Goal: Task Accomplishment & Management: Manage account settings

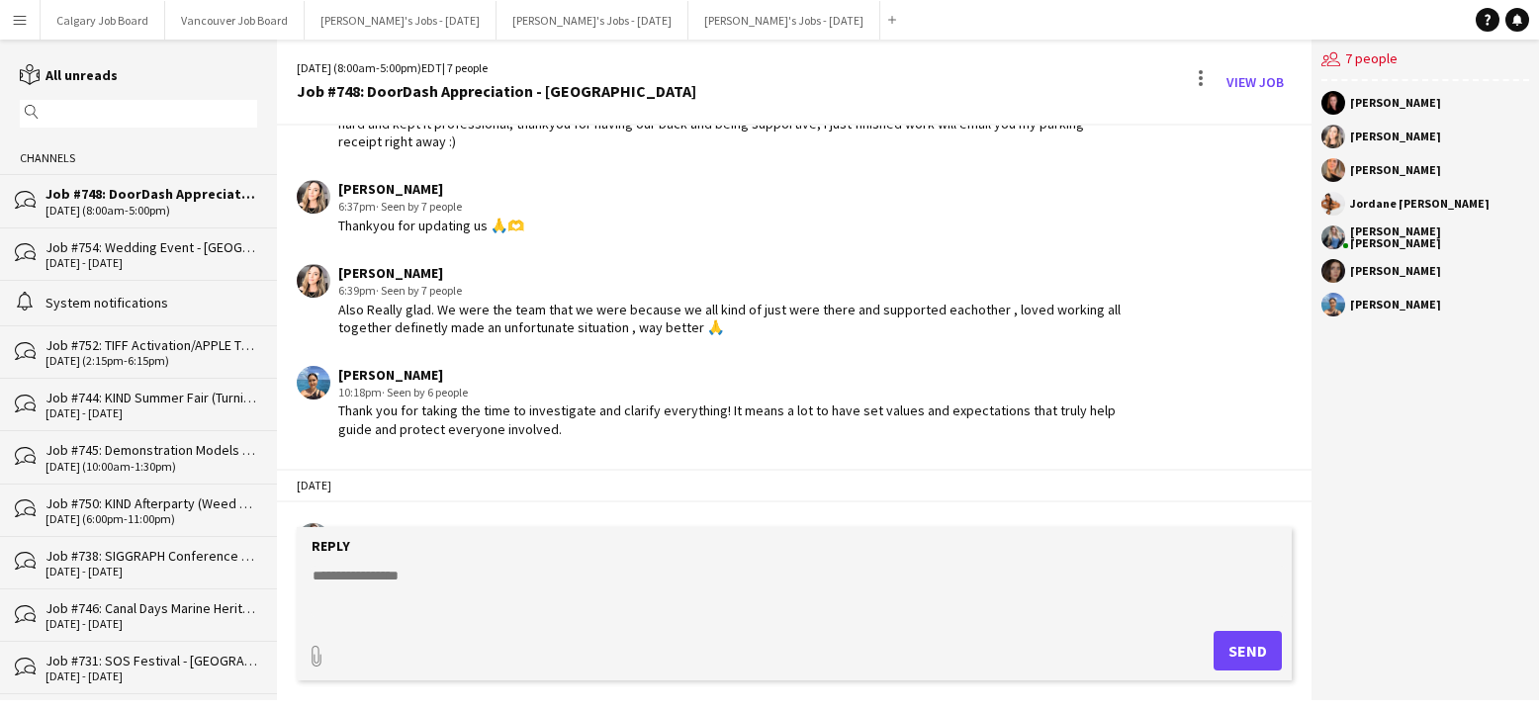
scroll to position [3446, 0]
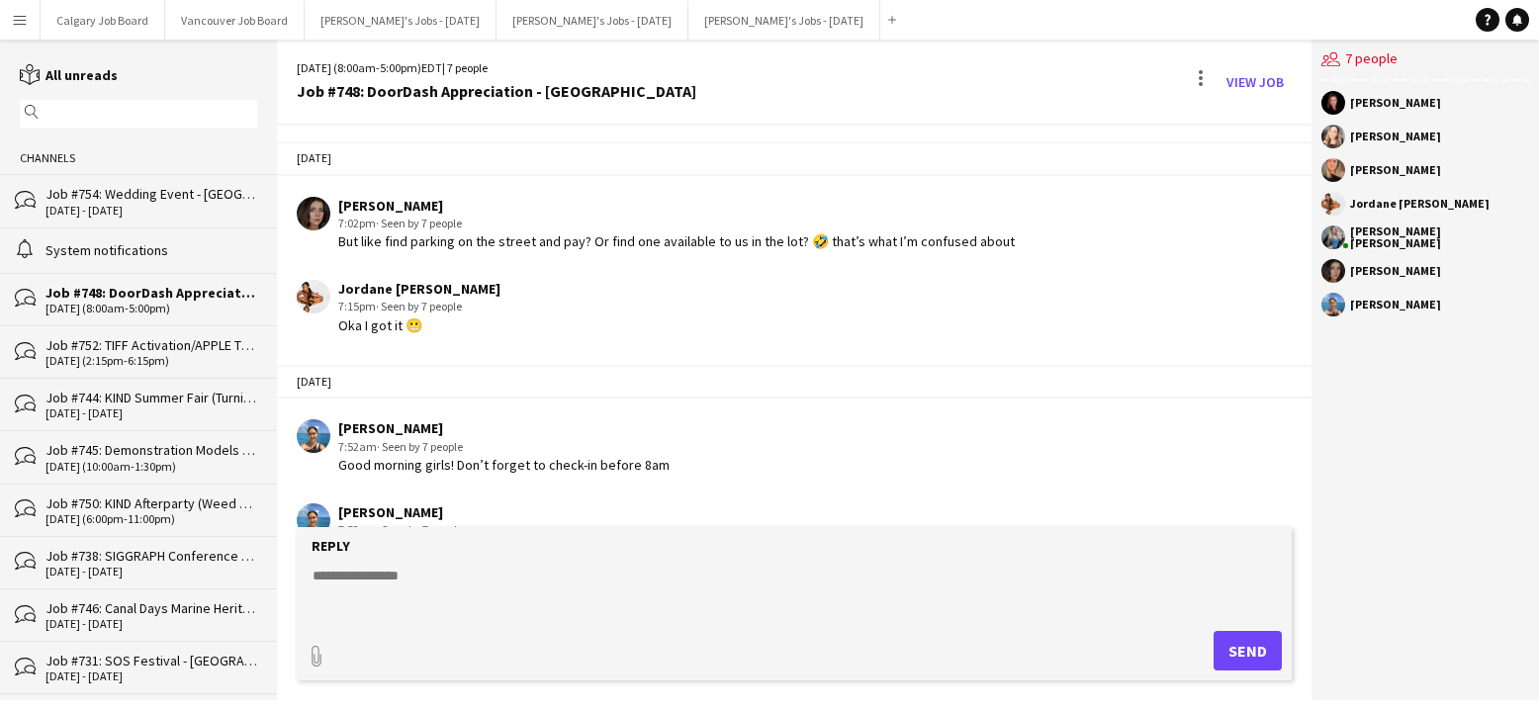
scroll to position [3450, 0]
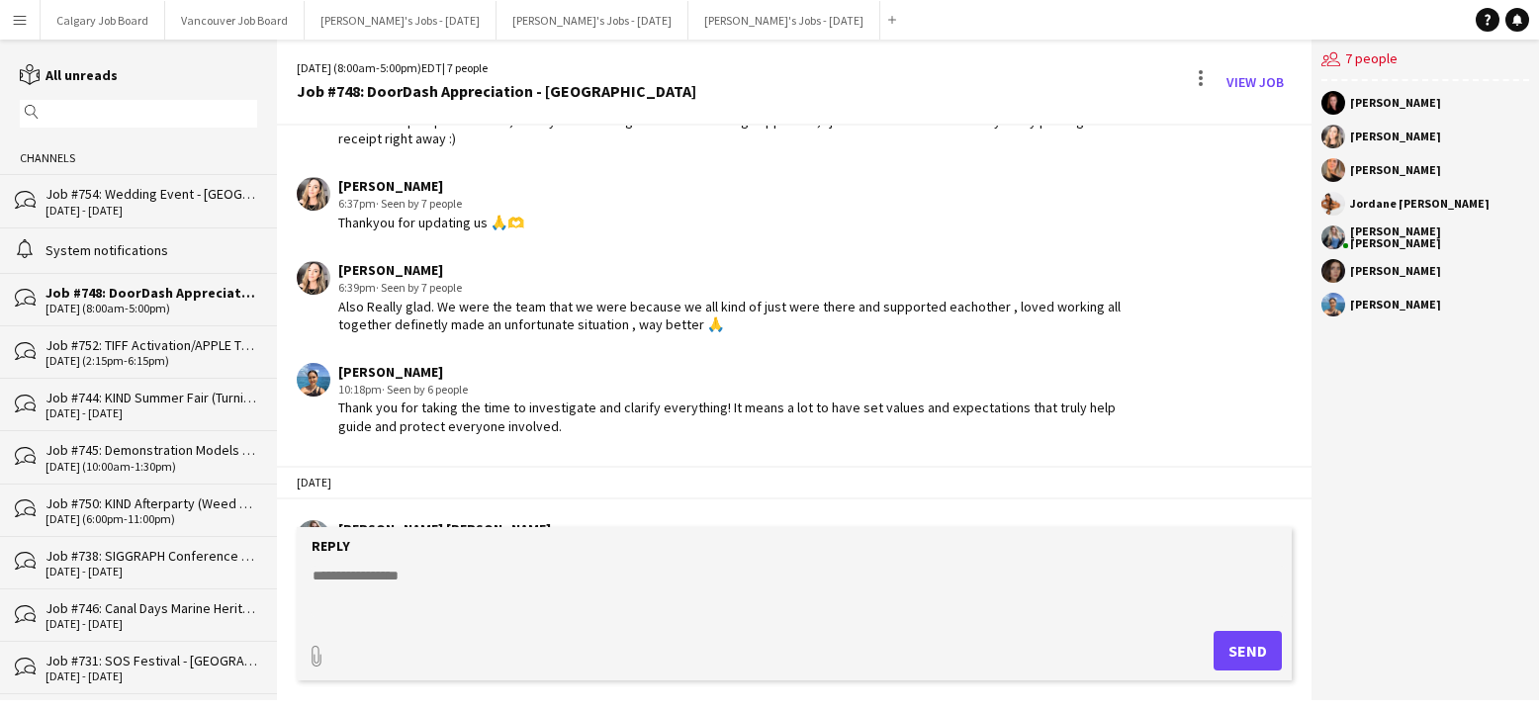
click at [14, 25] on app-icon "Menu" at bounding box center [20, 20] width 16 height 16
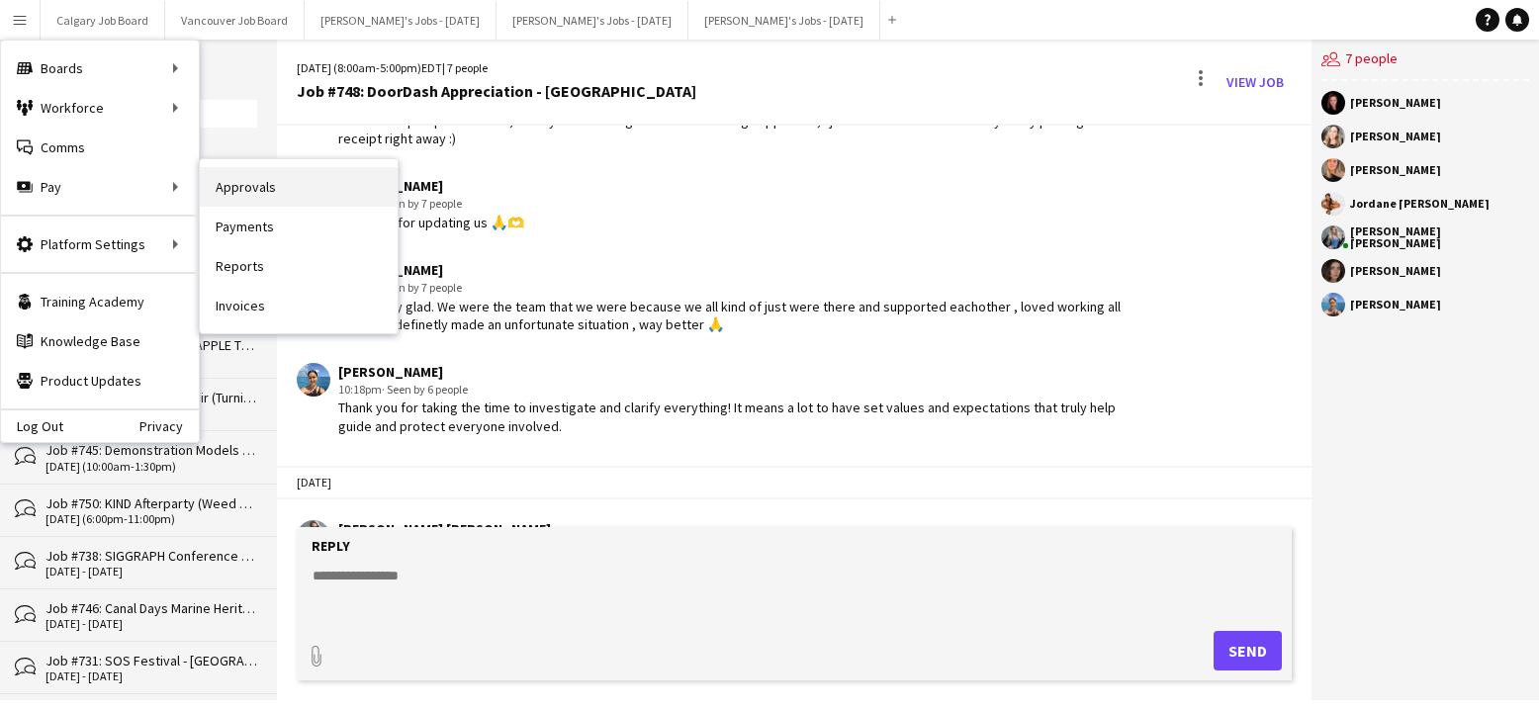
click at [262, 186] on link "Approvals" at bounding box center [299, 187] width 198 height 40
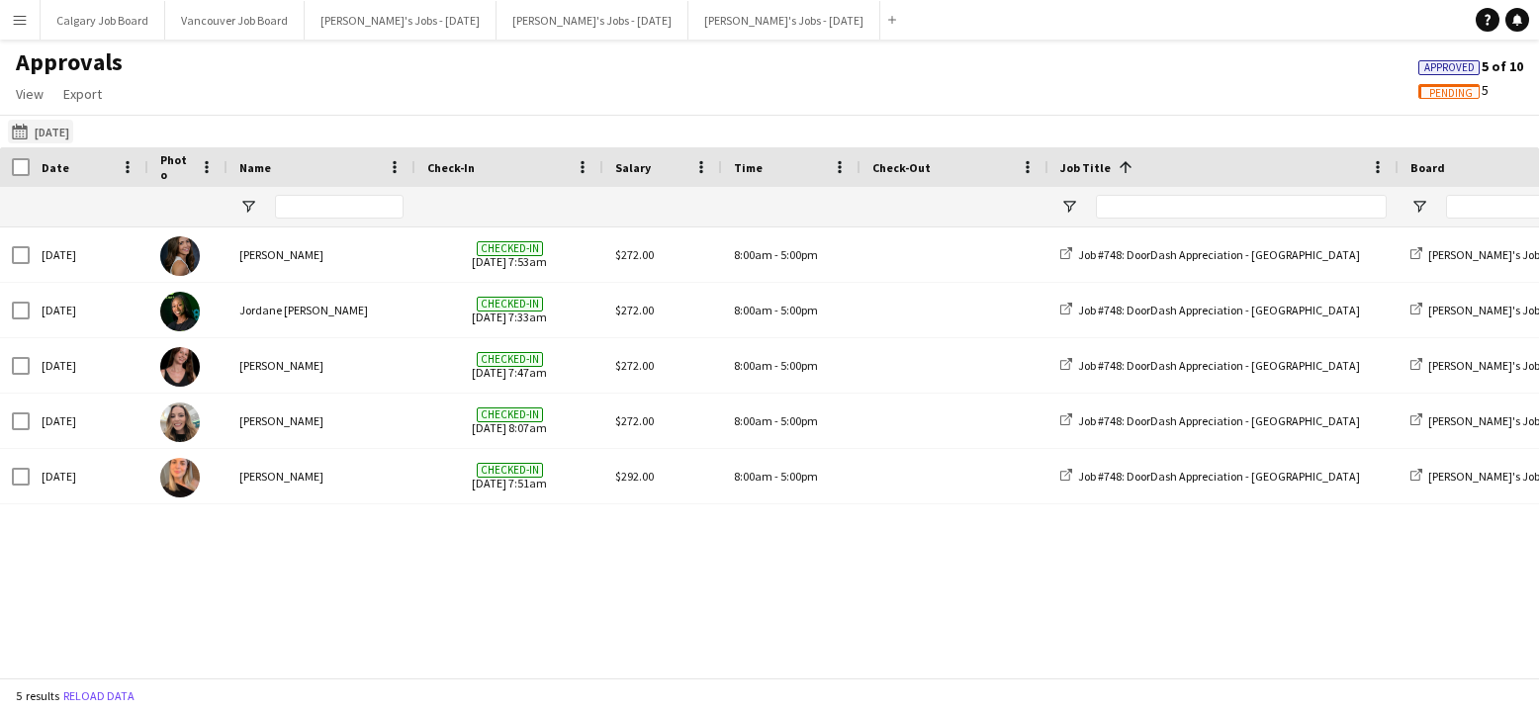
click at [56, 126] on button "20-08-2025 20-08-2025" at bounding box center [40, 132] width 65 height 24
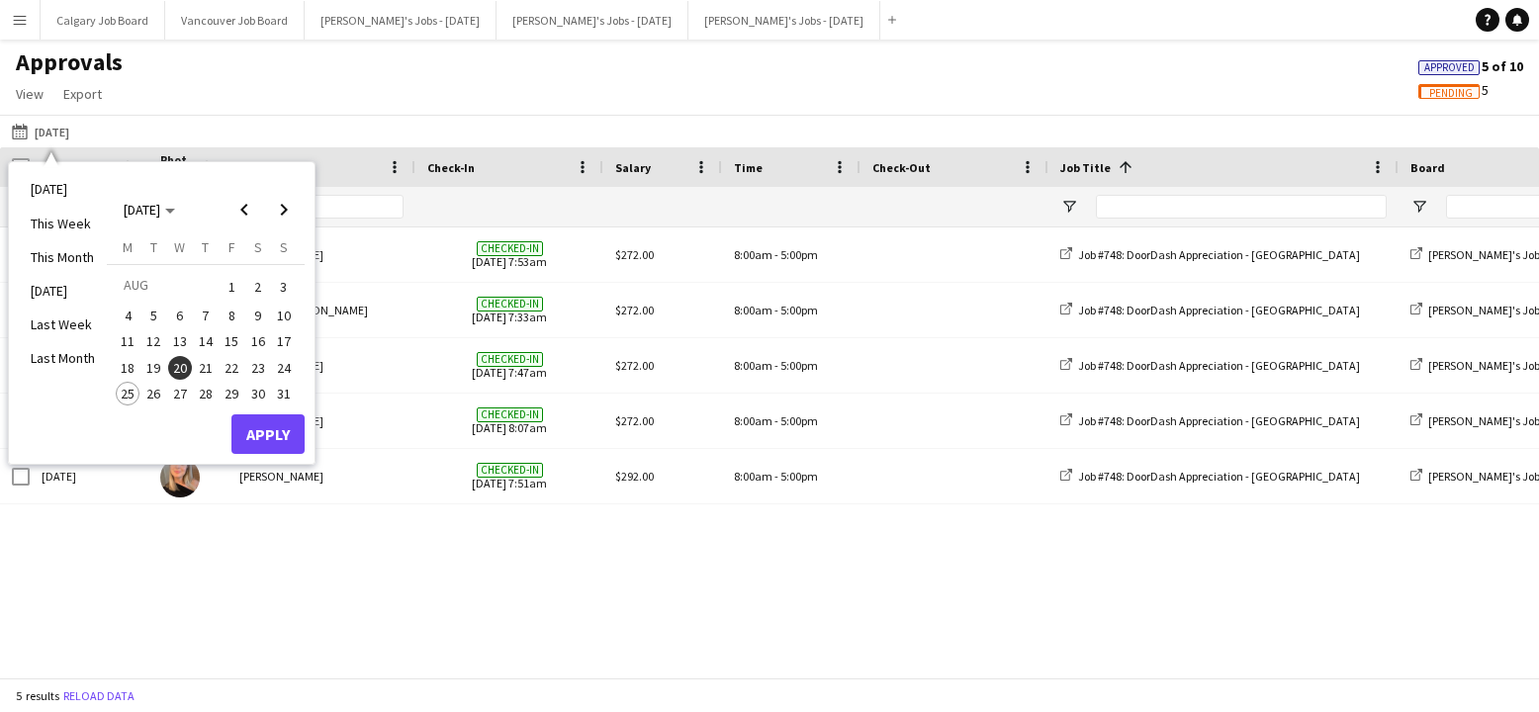
click at [210, 358] on span "21" at bounding box center [206, 368] width 24 height 24
drag, startPoint x: 284, startPoint y: 362, endPoint x: 277, endPoint y: 422, distance: 60.7
click at [283, 364] on span "24" at bounding box center [284, 368] width 24 height 24
drag, startPoint x: 277, startPoint y: 423, endPoint x: 323, endPoint y: 410, distance: 48.5
click at [277, 423] on button "Apply" at bounding box center [267, 434] width 73 height 40
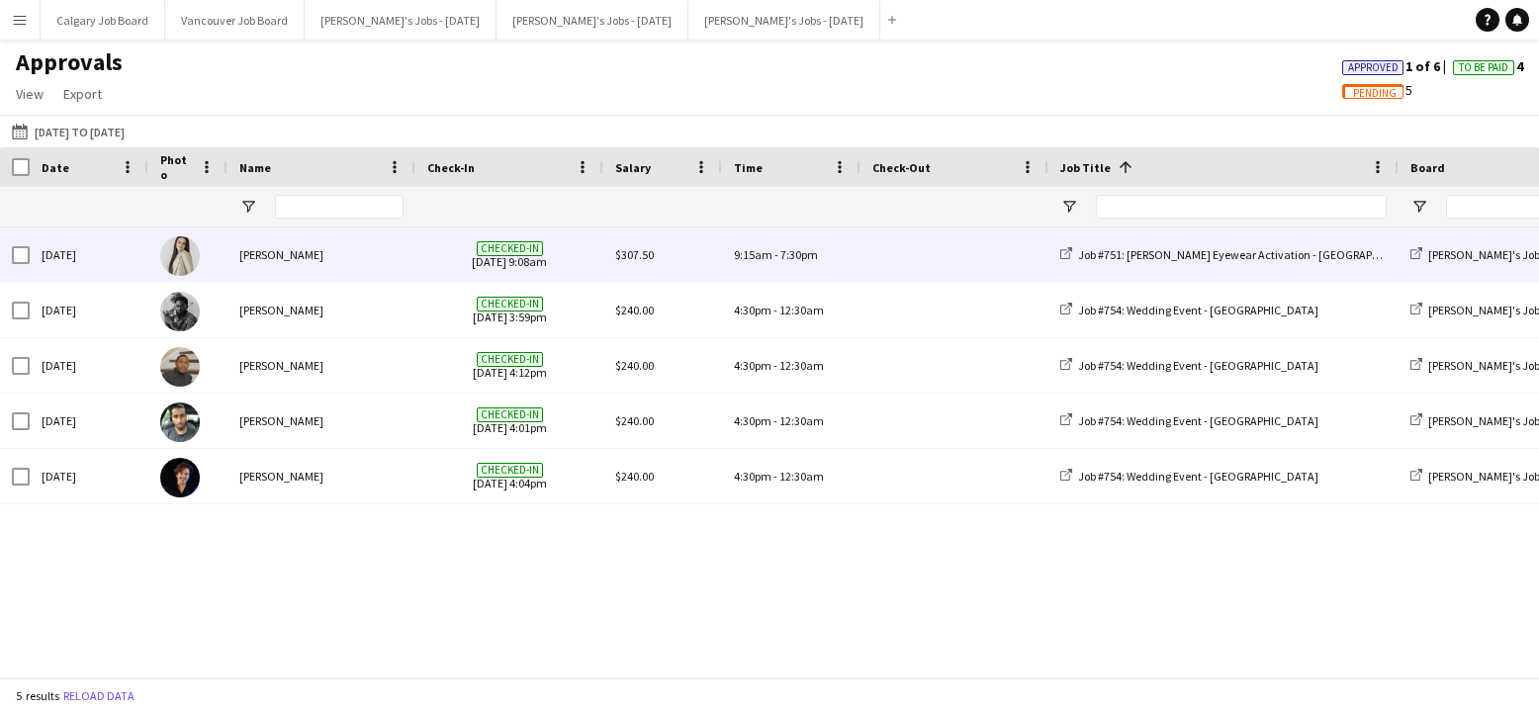
click at [320, 249] on div "Aby Stanger" at bounding box center [322, 255] width 188 height 54
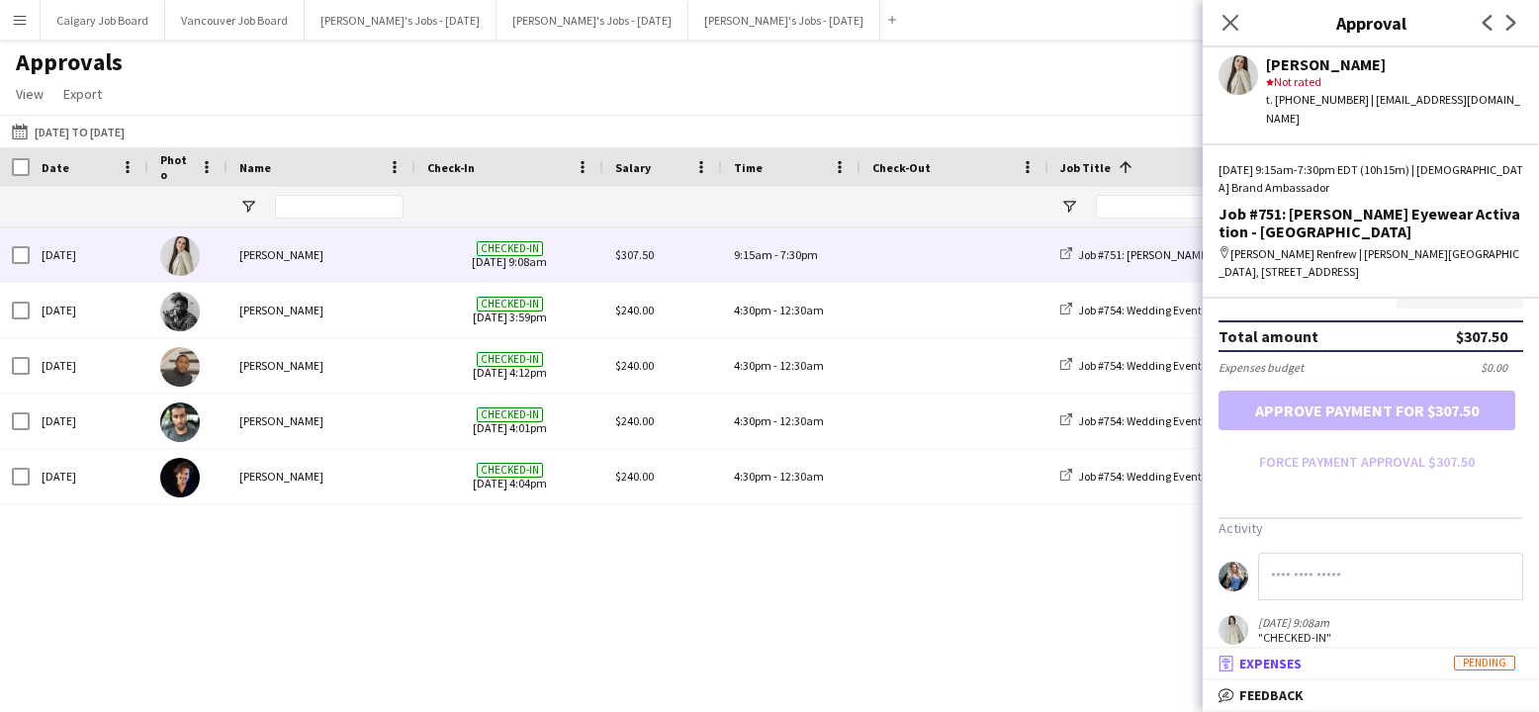
scroll to position [547, 0]
click at [1368, 667] on mat-panel-title "receipt Expenses Pending" at bounding box center [1367, 664] width 328 height 18
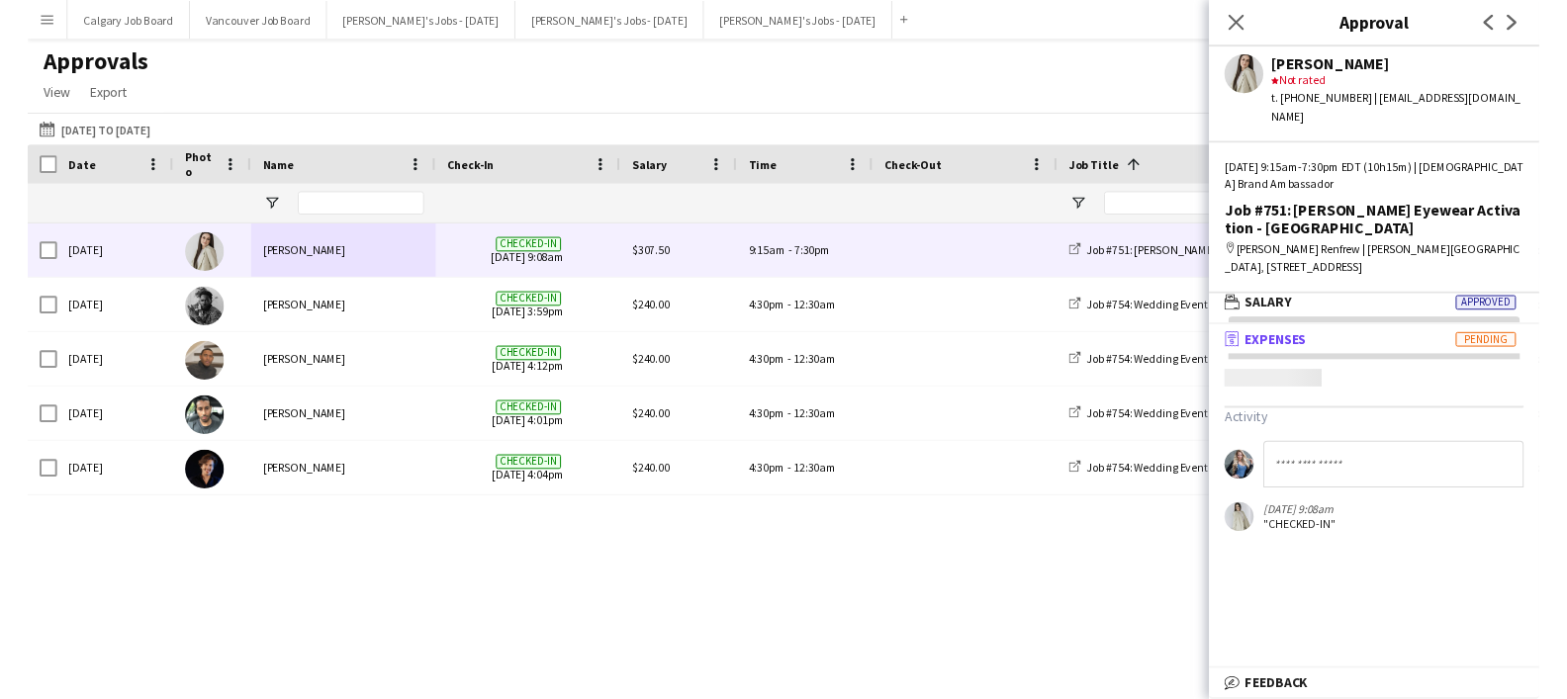
scroll to position [6, 0]
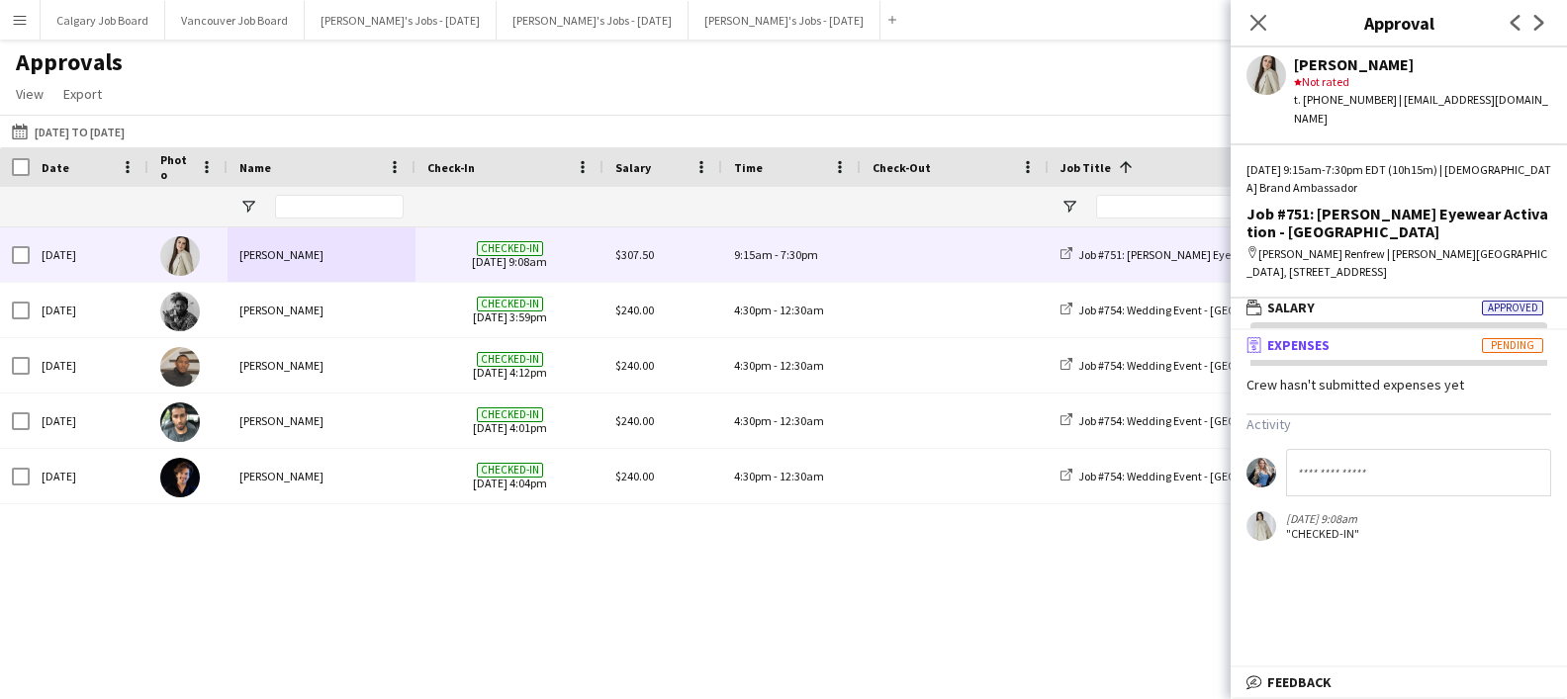
drag, startPoint x: 605, startPoint y: 55, endPoint x: 597, endPoint y: 74, distance: 20.4
click at [605, 55] on div "Approvals View Customise view Customise filters Reset Filters Reset View Reset …" at bounding box center [783, 80] width 1567 height 67
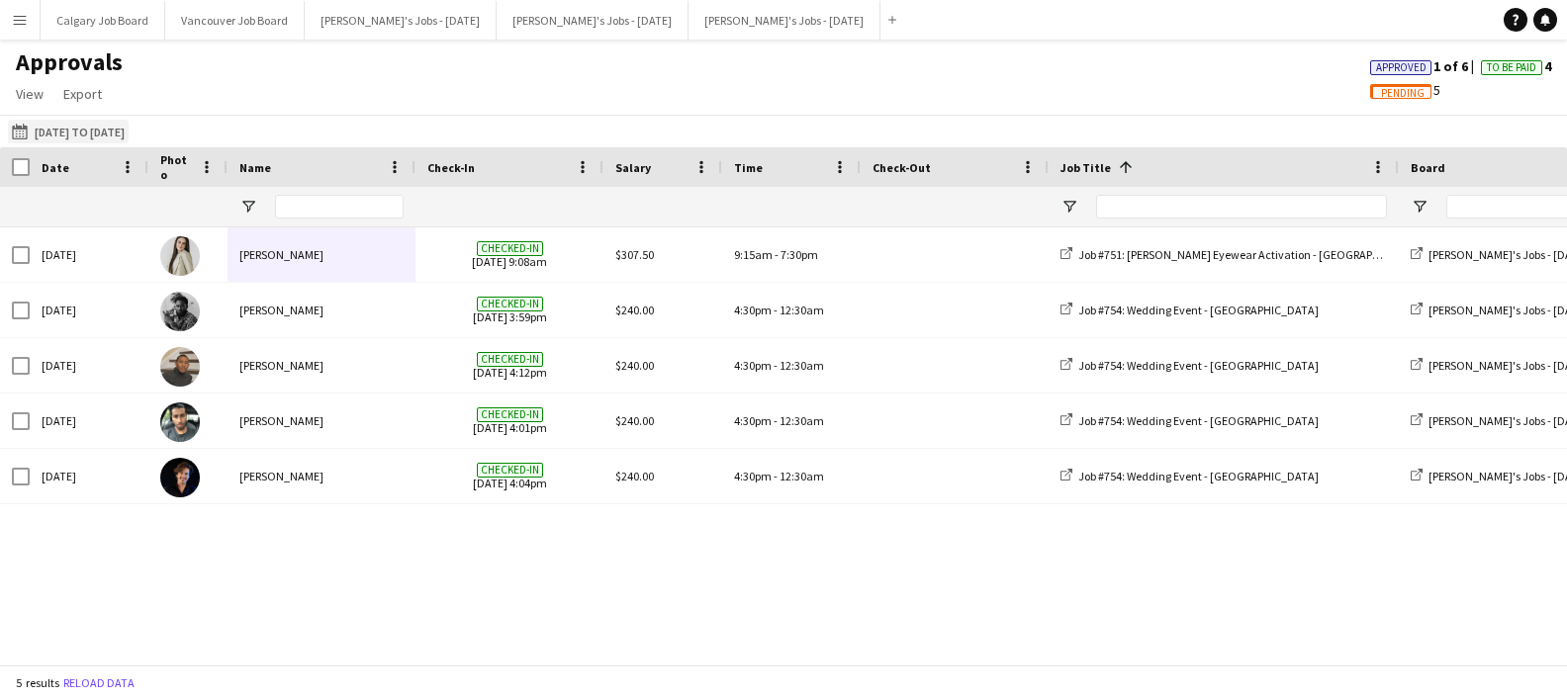
click at [97, 130] on button "20-08-2025 21-08-2025 to 24-08-2025" at bounding box center [68, 132] width 121 height 24
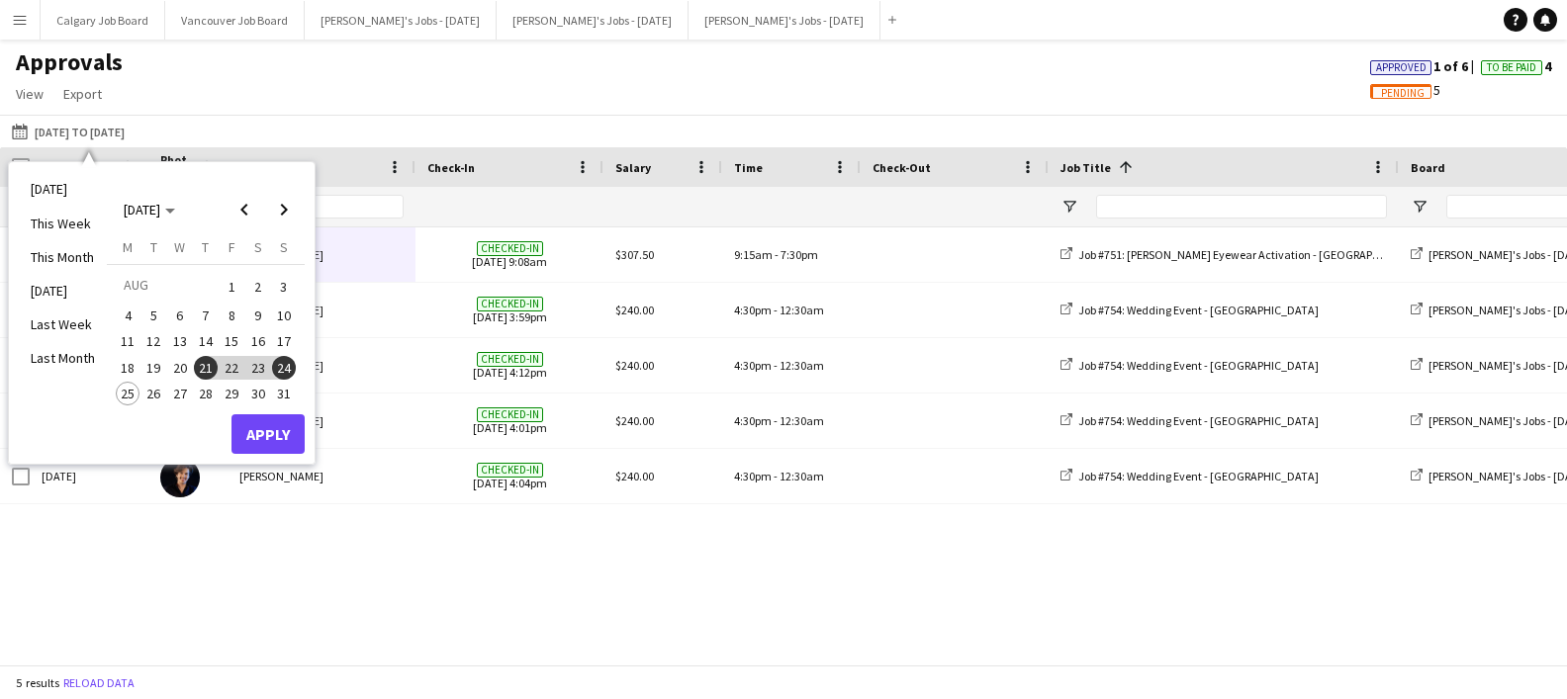
click at [209, 359] on span "21" at bounding box center [206, 368] width 24 height 24
click at [242, 419] on button "Apply" at bounding box center [267, 434] width 73 height 40
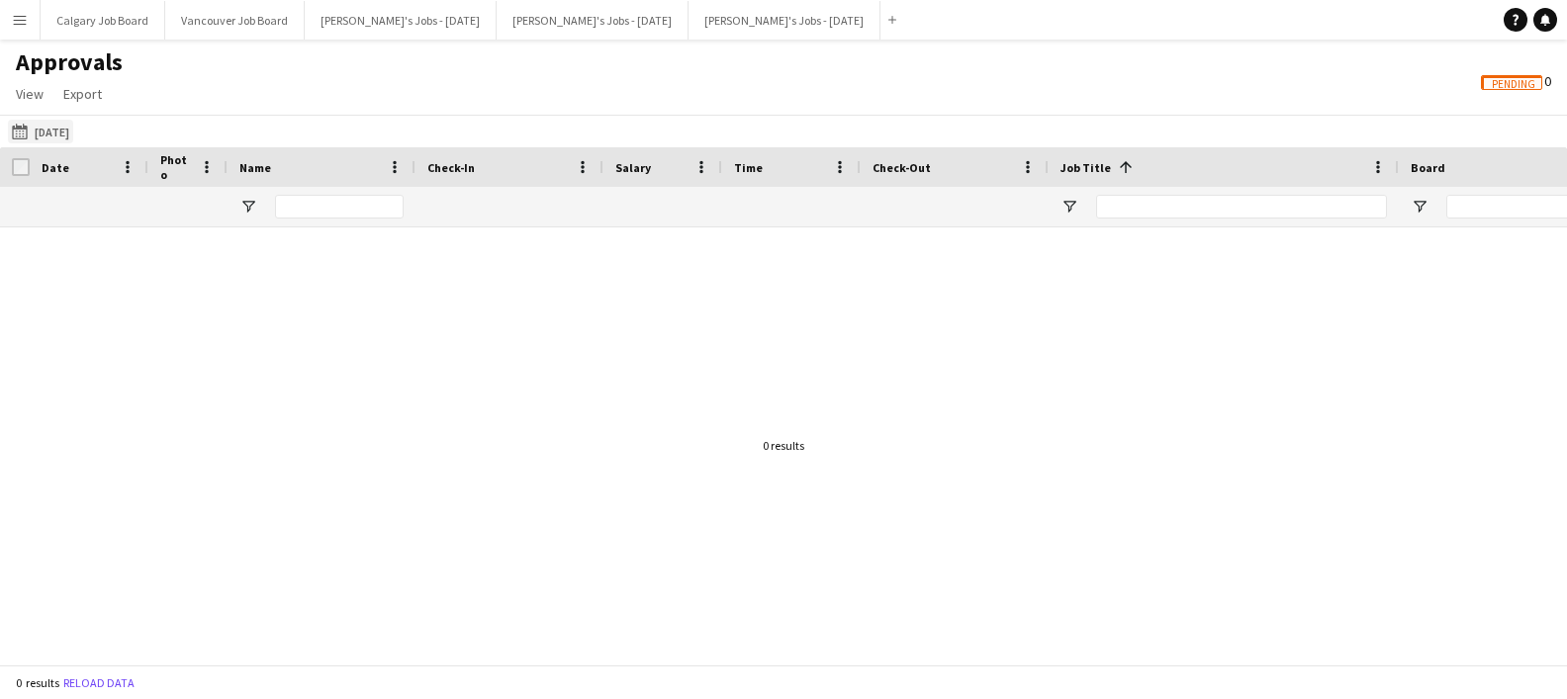
click at [73, 129] on button "20-08-2025 21-08-2025" at bounding box center [40, 132] width 65 height 24
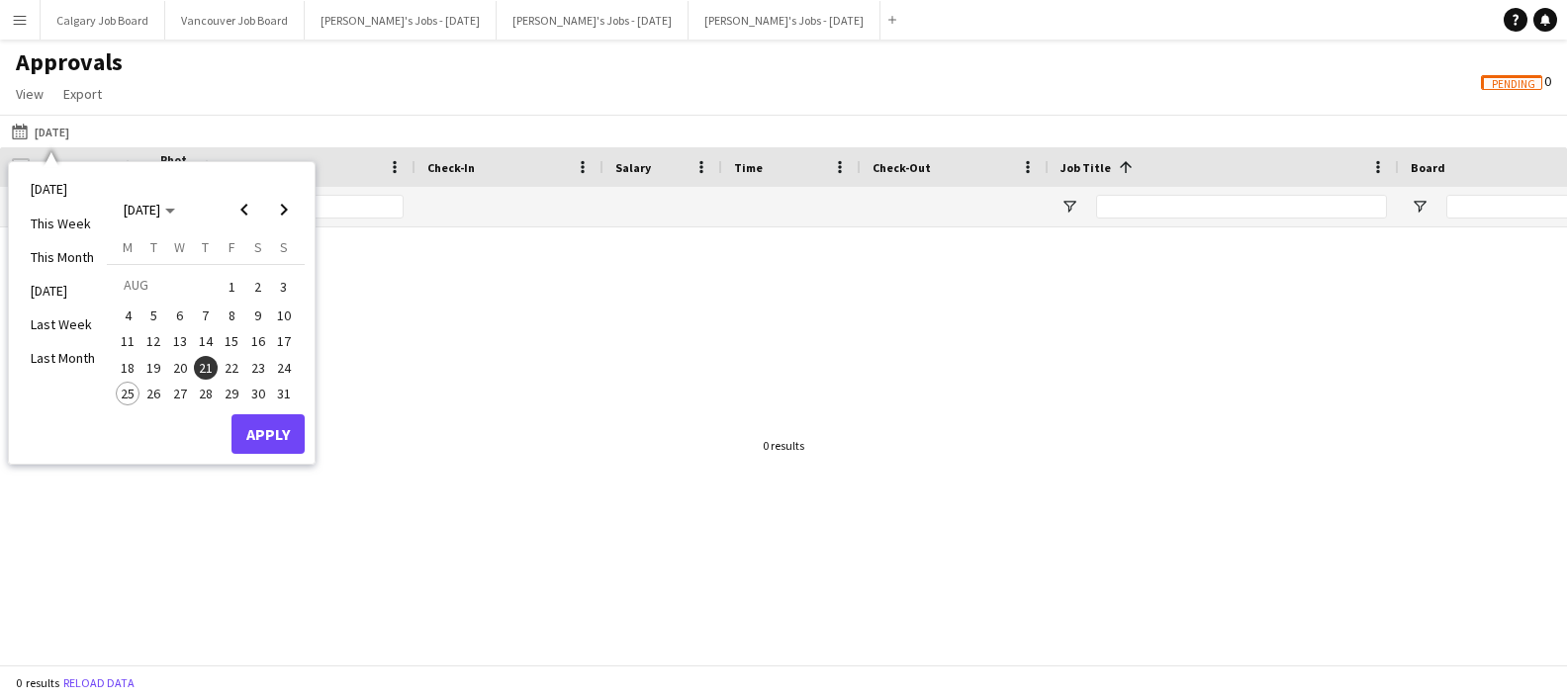
drag, startPoint x: 182, startPoint y: 366, endPoint x: 233, endPoint y: 409, distance: 66.7
click at [182, 367] on span "20" at bounding box center [180, 368] width 24 height 24
click at [239, 414] on button "Apply" at bounding box center [267, 434] width 73 height 40
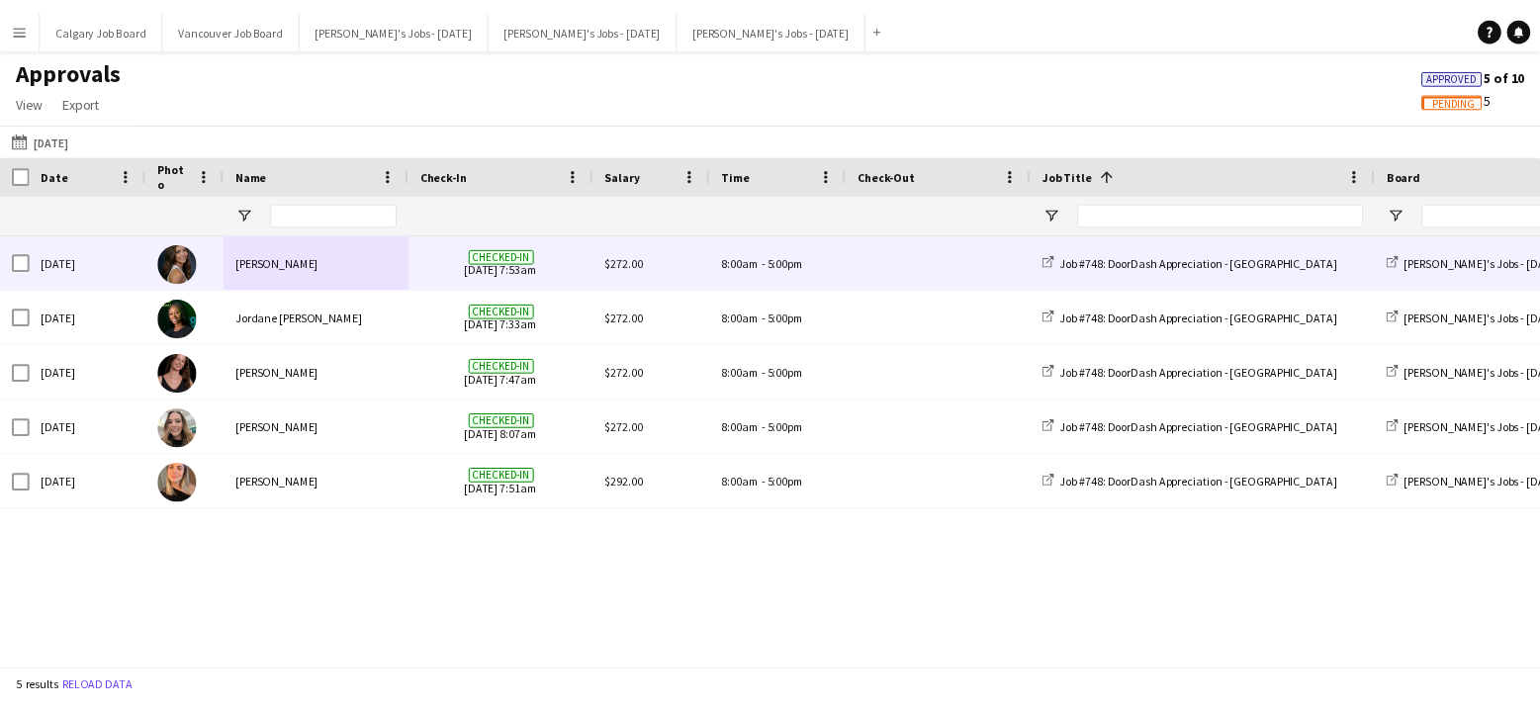
scroll to position [0, 3]
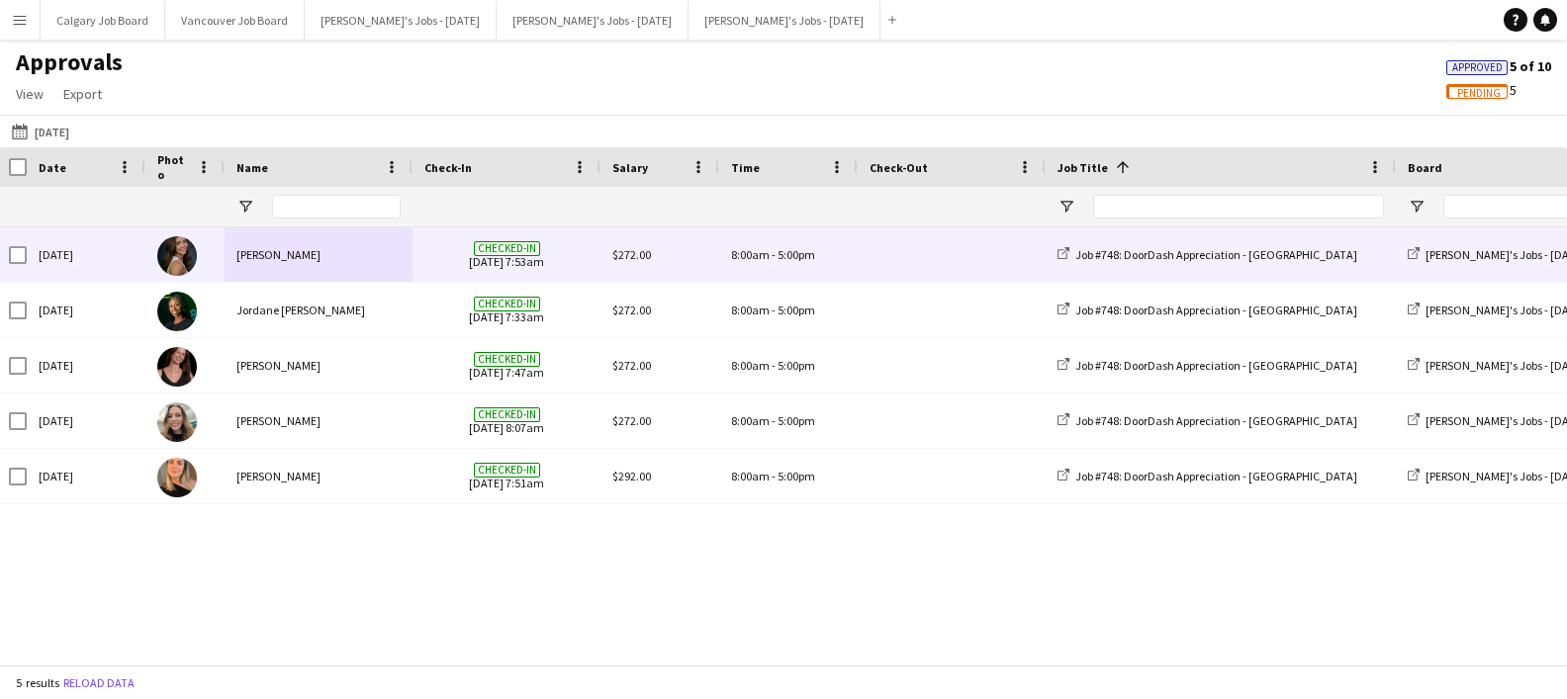
click at [208, 258] on div at bounding box center [184, 255] width 79 height 54
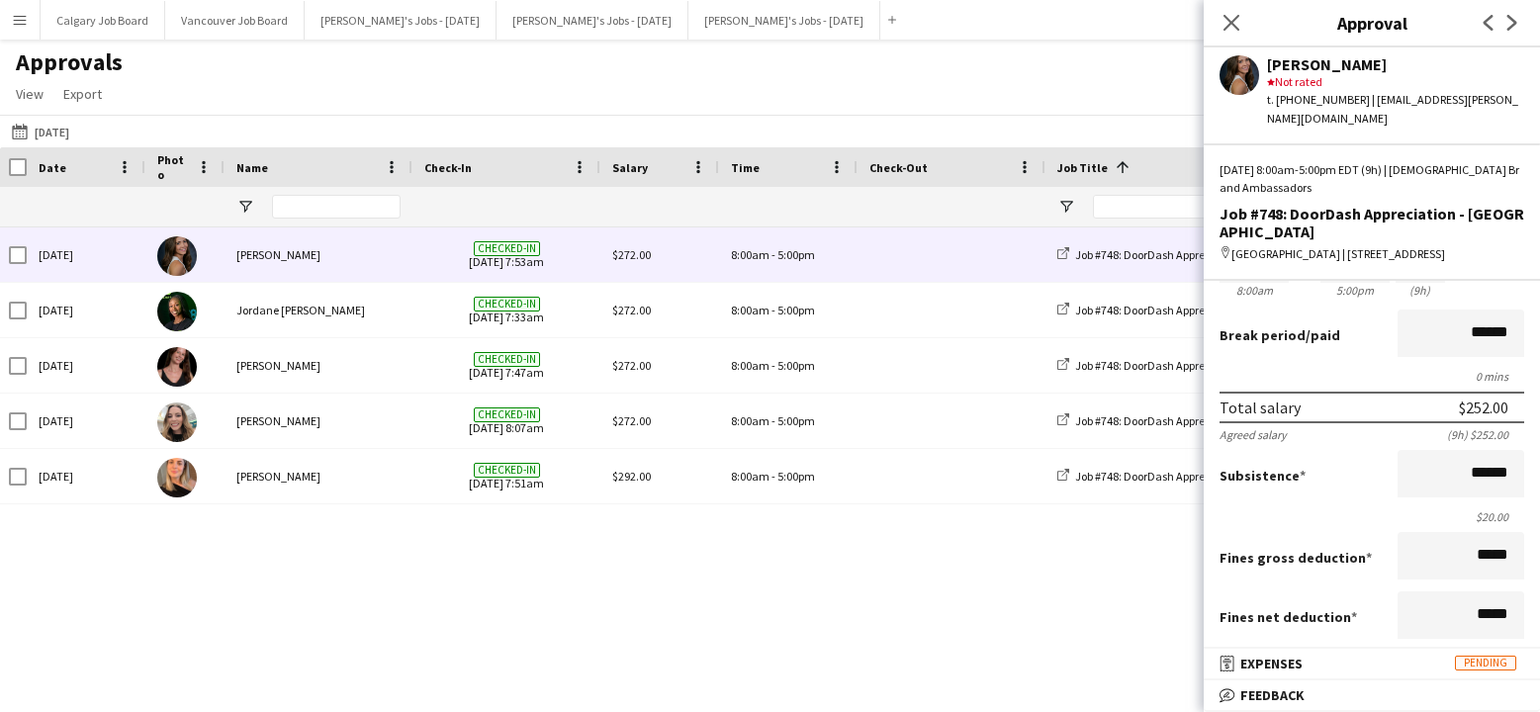
scroll to position [227, 0]
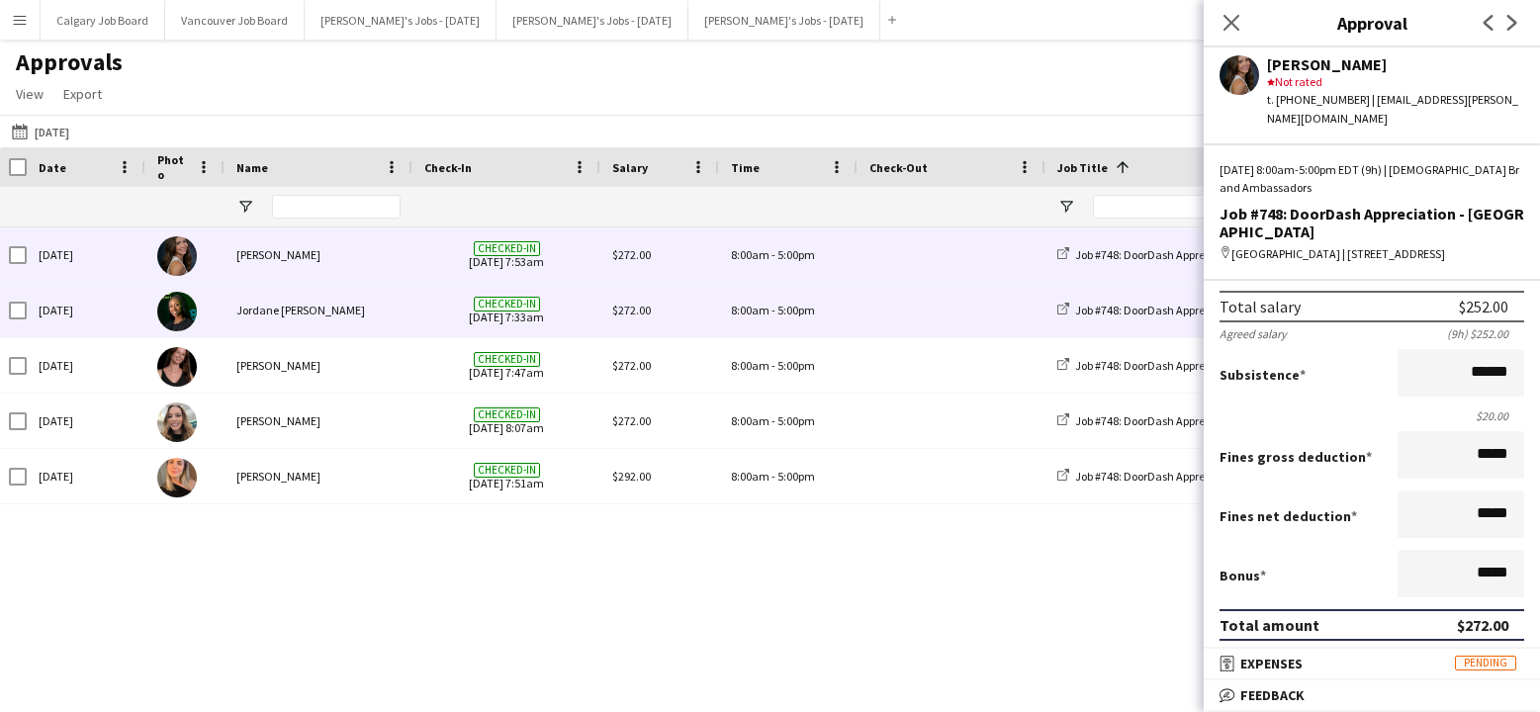
click at [563, 319] on span "Checked-in 20-08-2025 7:33am" at bounding box center [506, 310] width 164 height 54
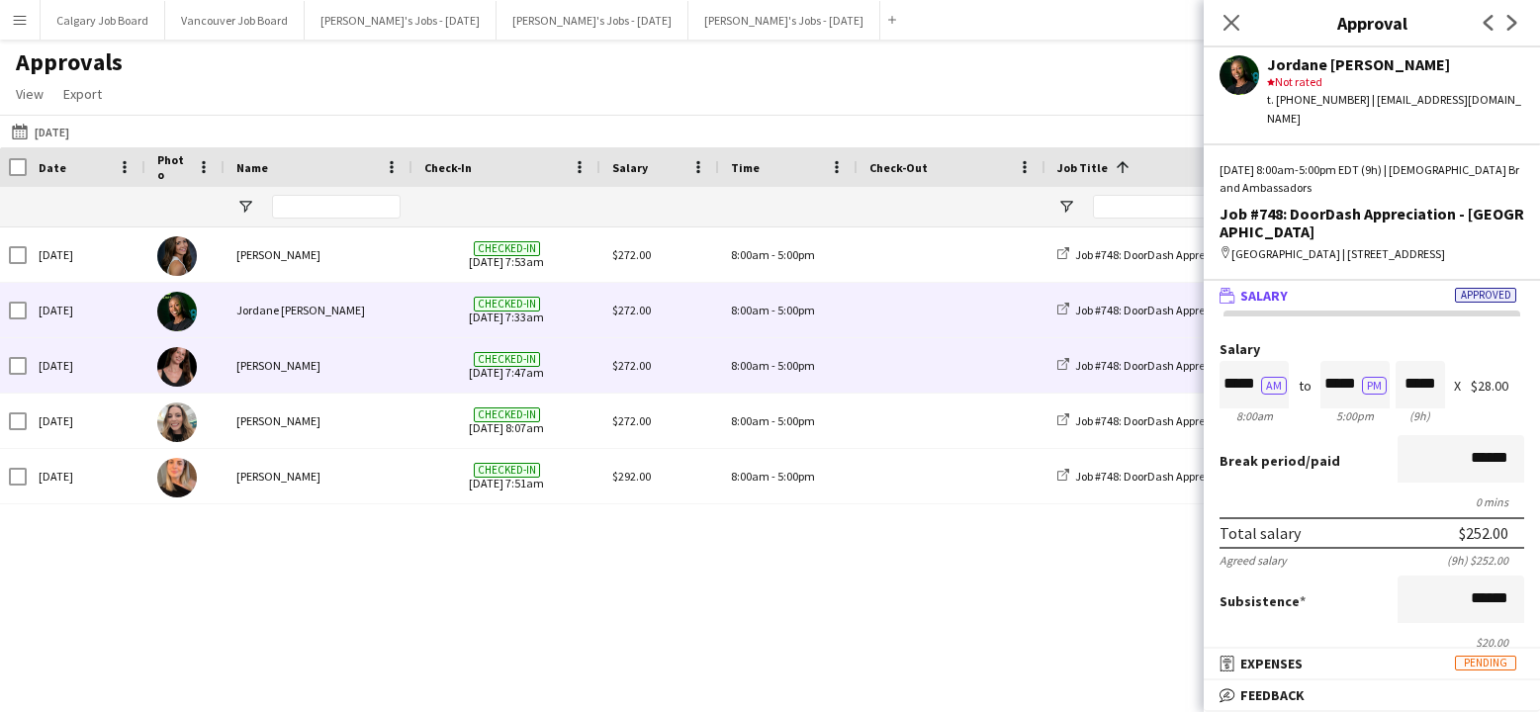
click at [767, 355] on div "8:00am - 5:00pm" at bounding box center [788, 365] width 138 height 54
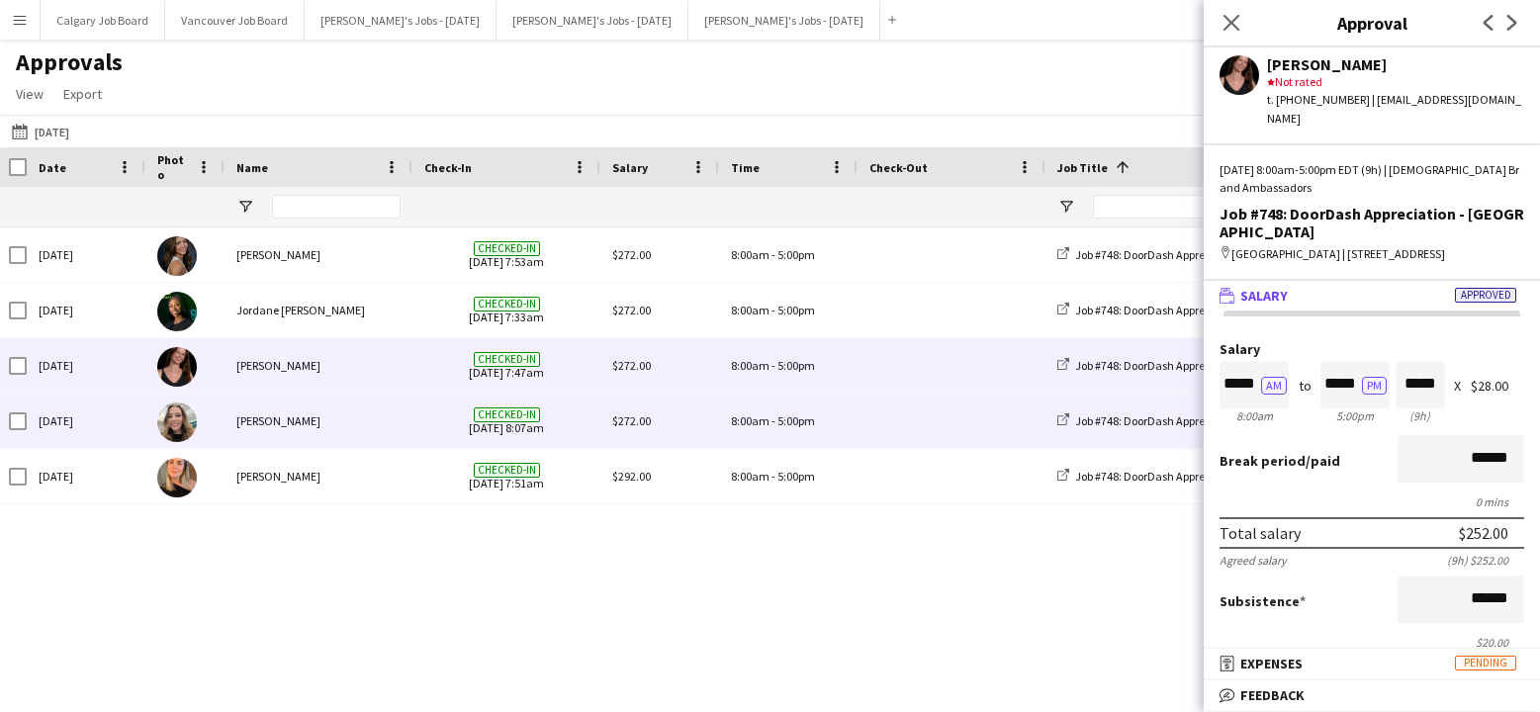
click at [631, 413] on span "$272.00" at bounding box center [631, 420] width 39 height 15
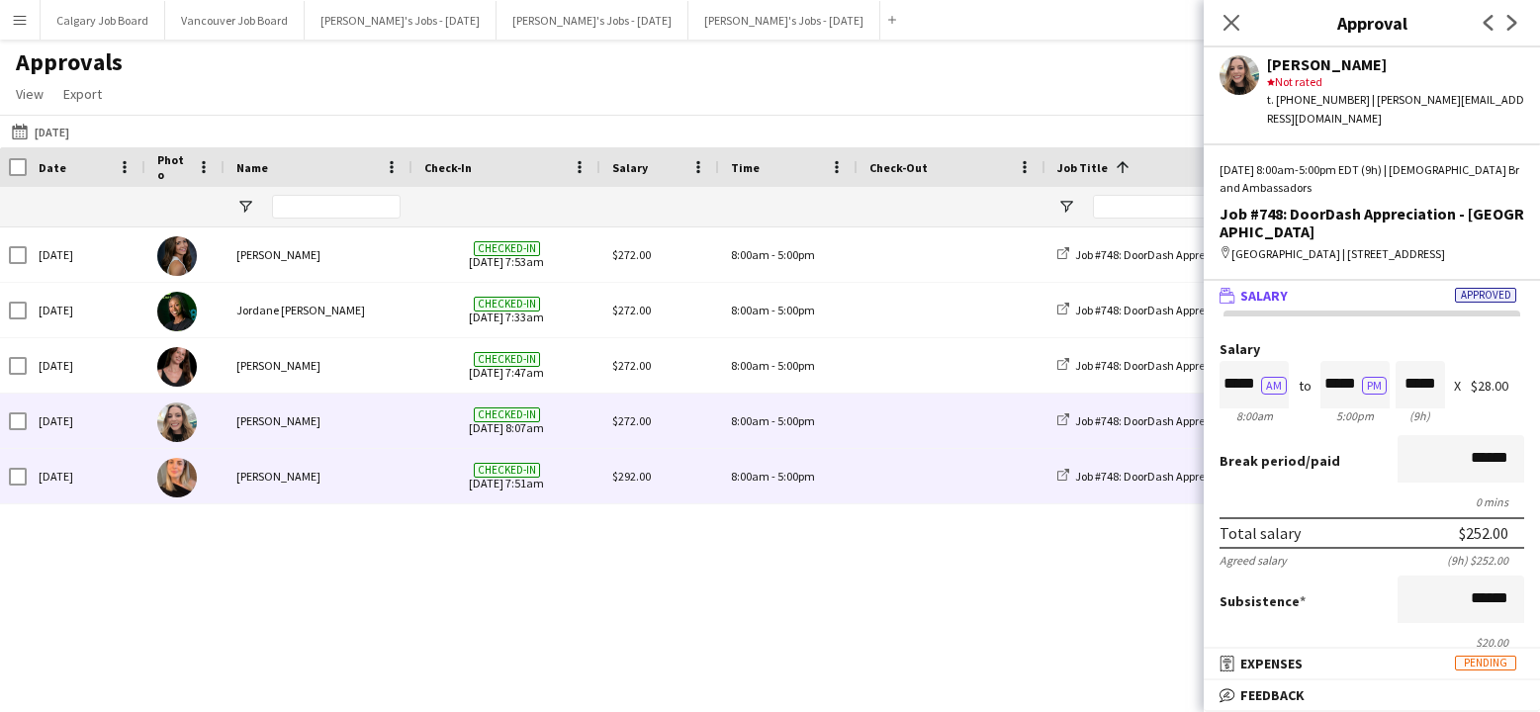
click at [608, 472] on div "$292.00" at bounding box center [659, 476] width 119 height 54
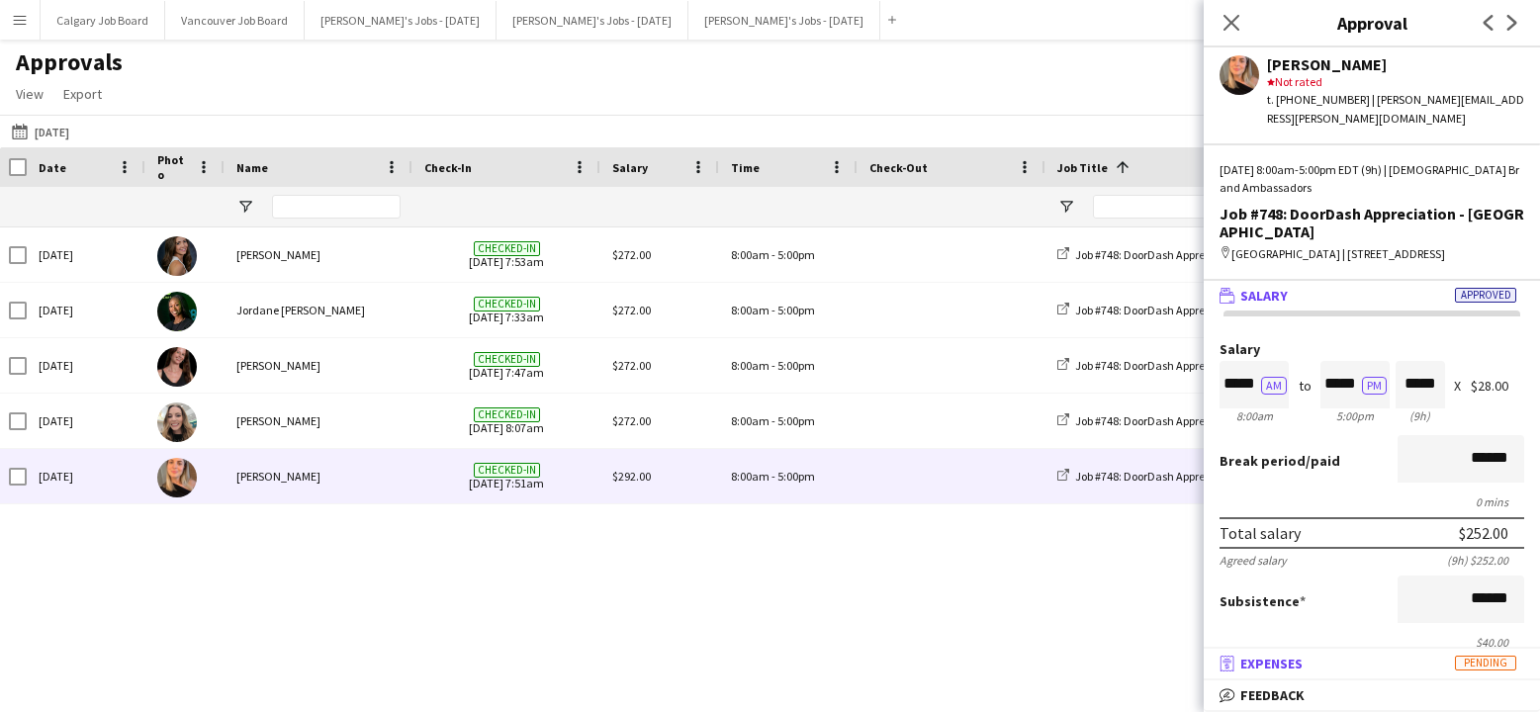
click at [1269, 653] on mat-expansion-panel-header "receipt Expenses Pending" at bounding box center [1372, 664] width 336 height 30
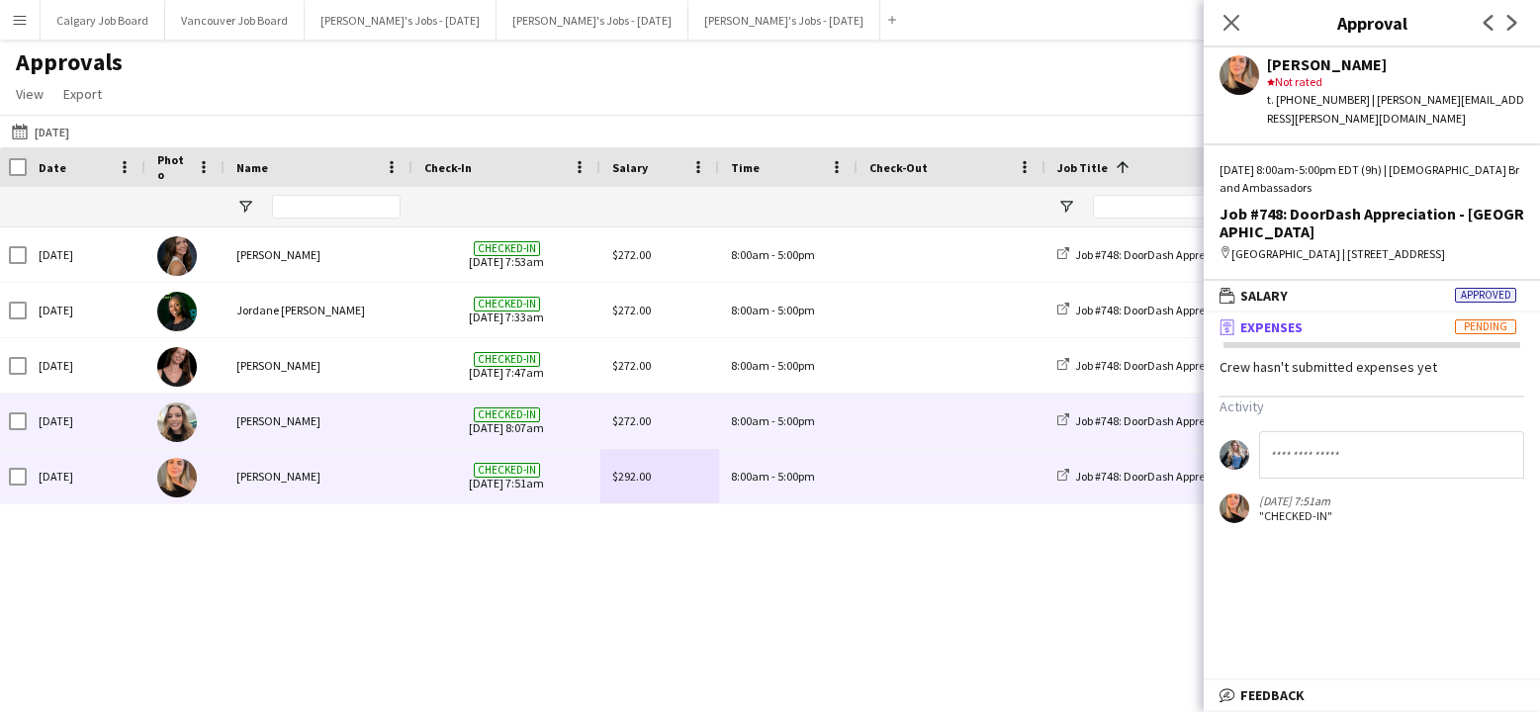
click at [732, 407] on div "8:00am - 5:00pm" at bounding box center [788, 421] width 138 height 54
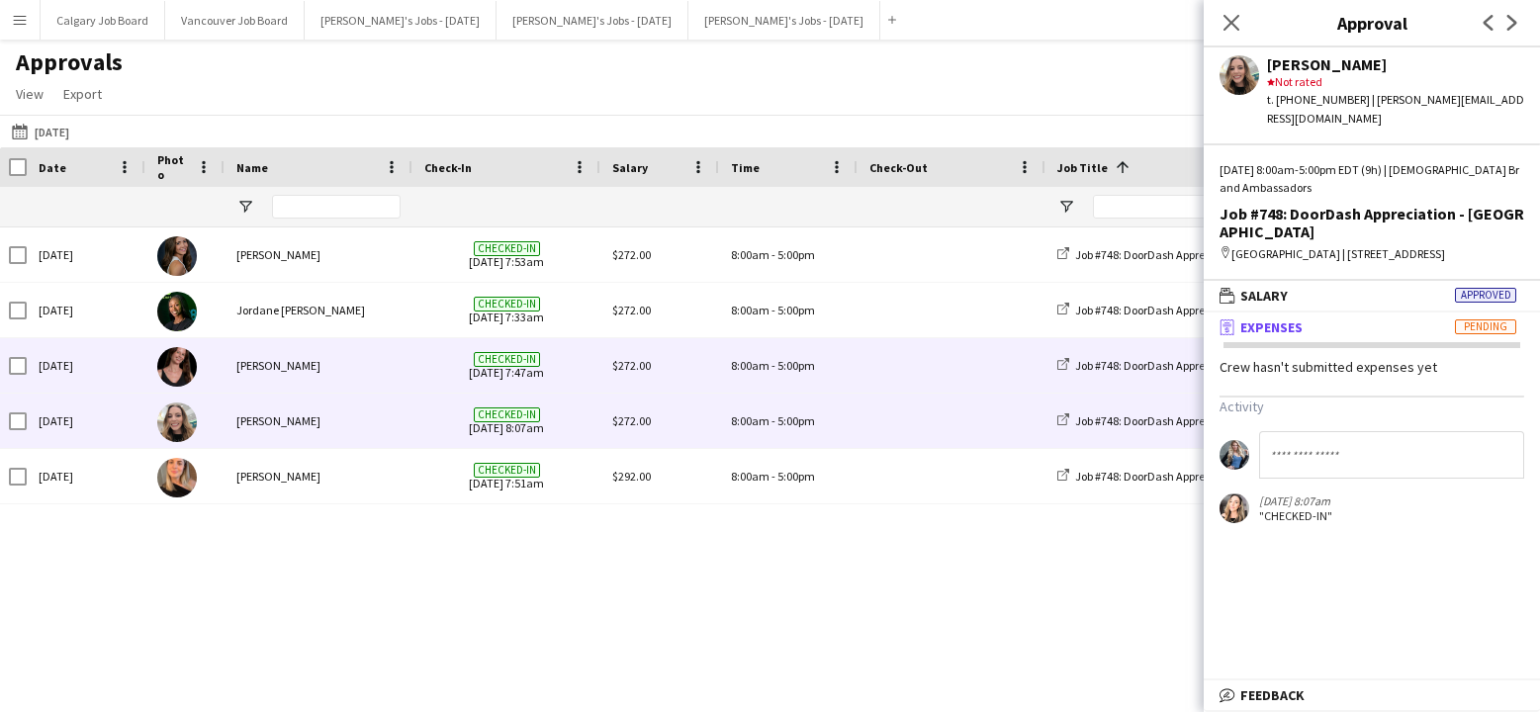
click at [745, 374] on div "8:00am - 5:00pm" at bounding box center [788, 365] width 138 height 54
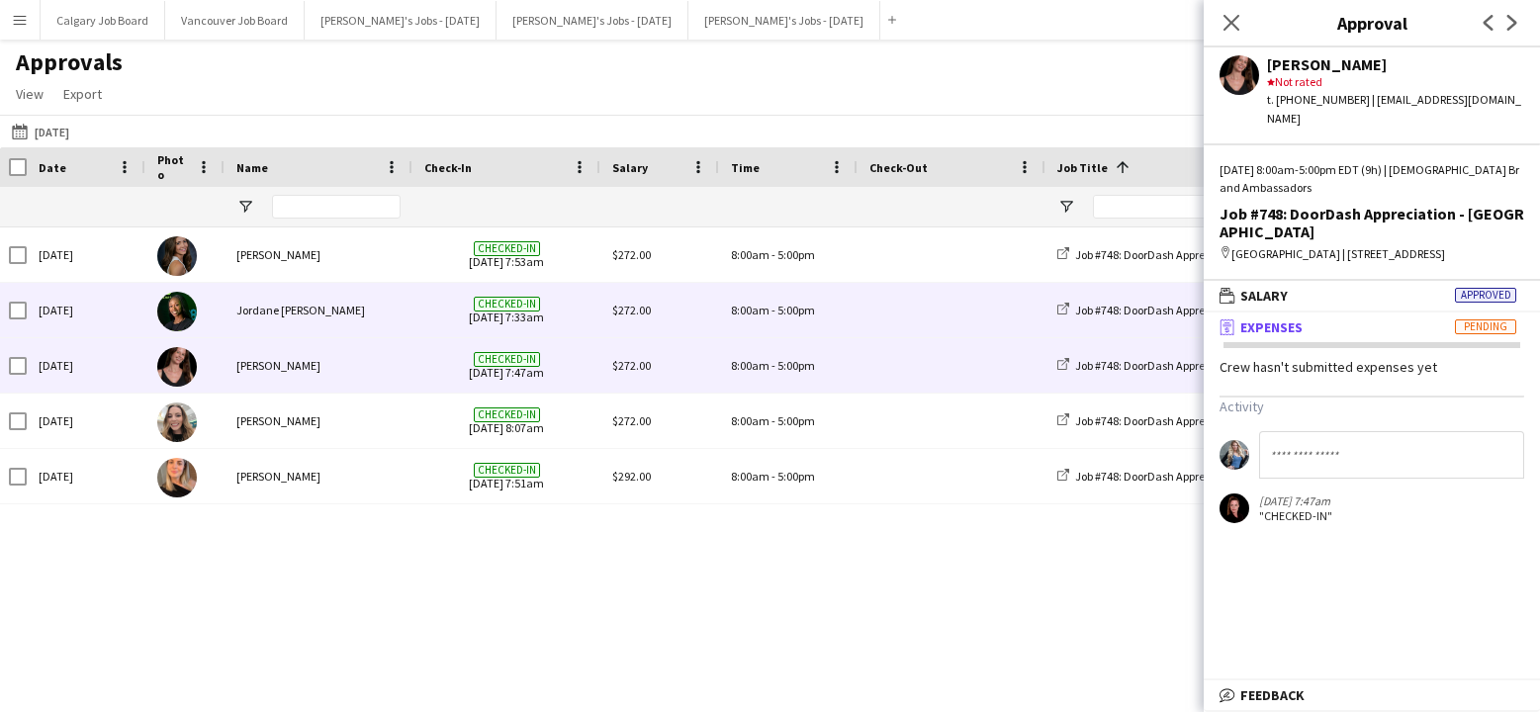
click at [718, 311] on div "$272.00" at bounding box center [659, 310] width 119 height 54
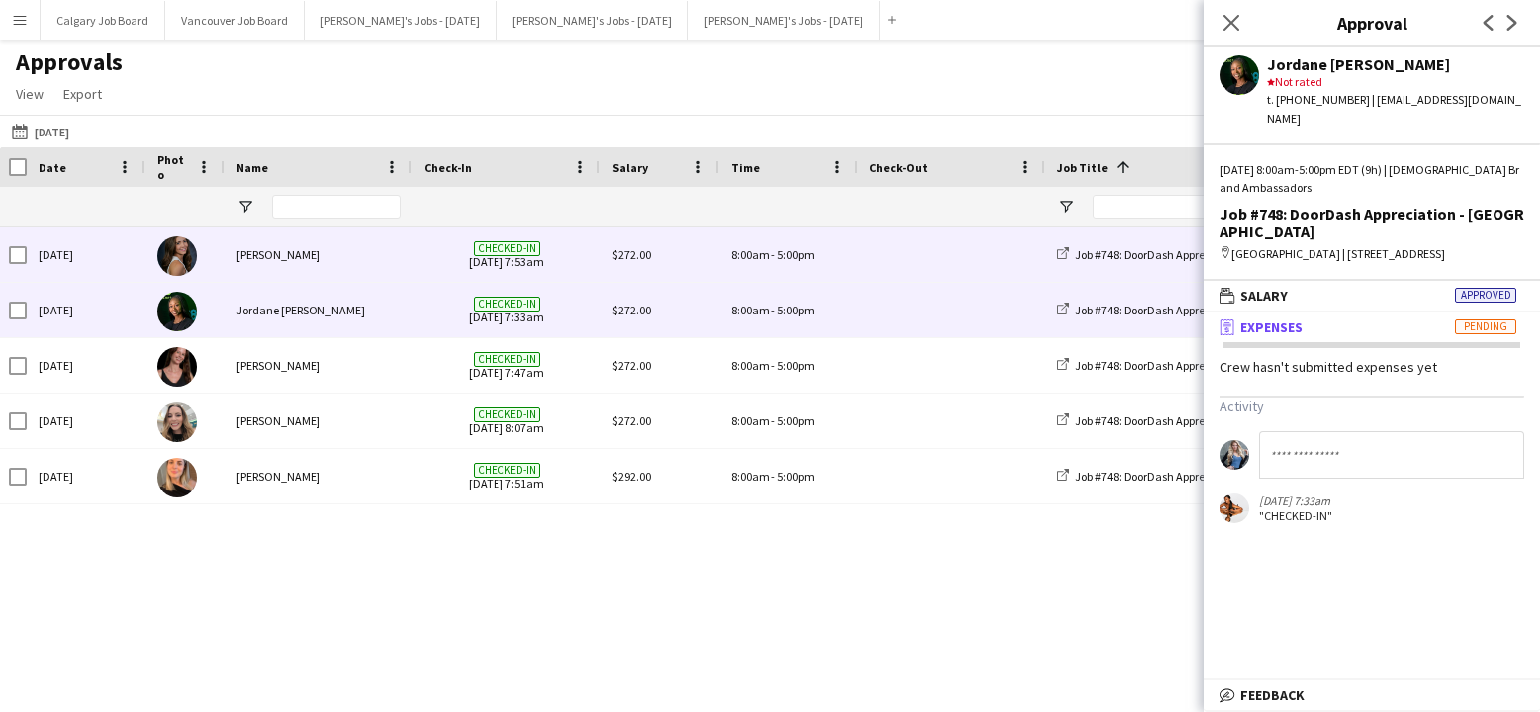
click at [721, 261] on div "8:00am - 5:00pm" at bounding box center [788, 255] width 138 height 54
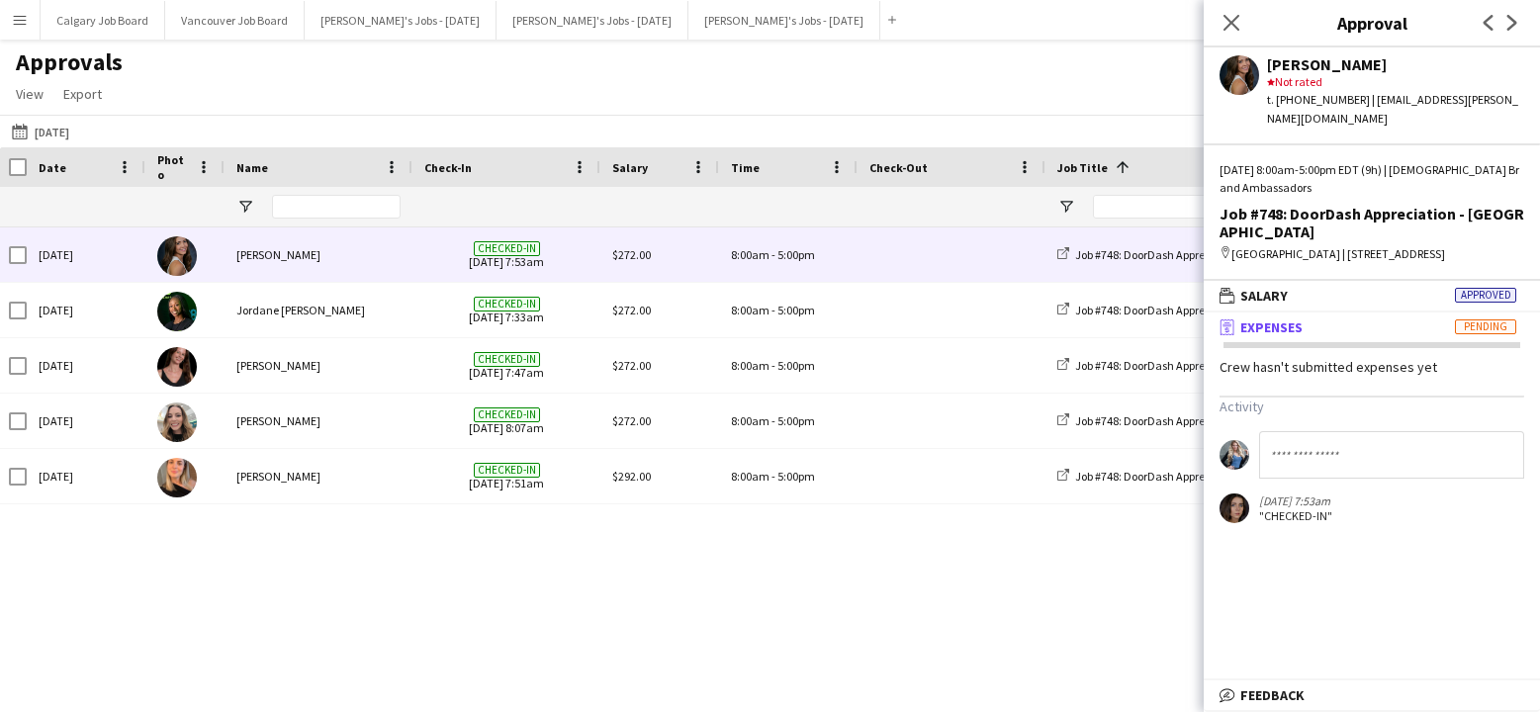
click at [637, 108] on div "Approvals View Customise view Customise filters Reset Filters Reset View Reset …" at bounding box center [770, 80] width 1540 height 67
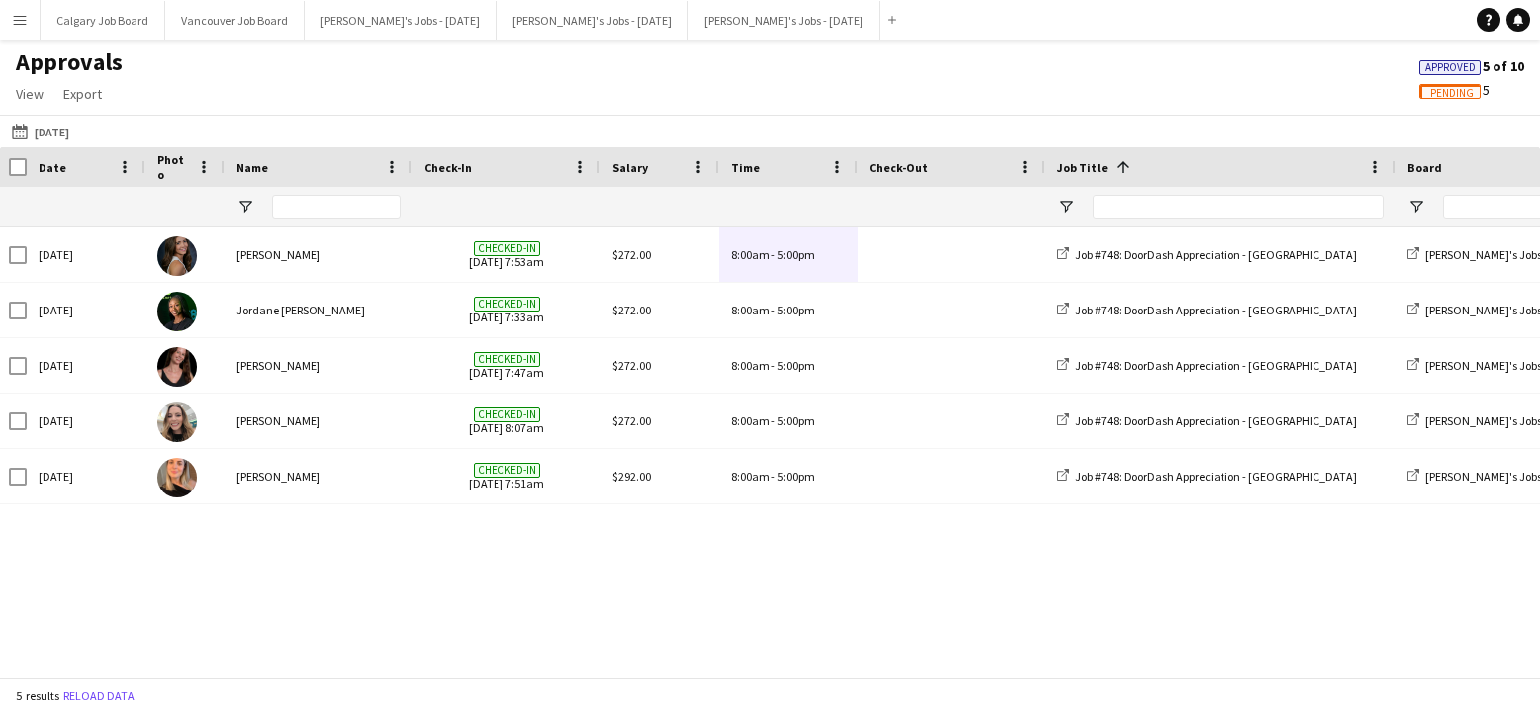
click at [1522, 17] on icon "Notifications" at bounding box center [1518, 20] width 12 height 12
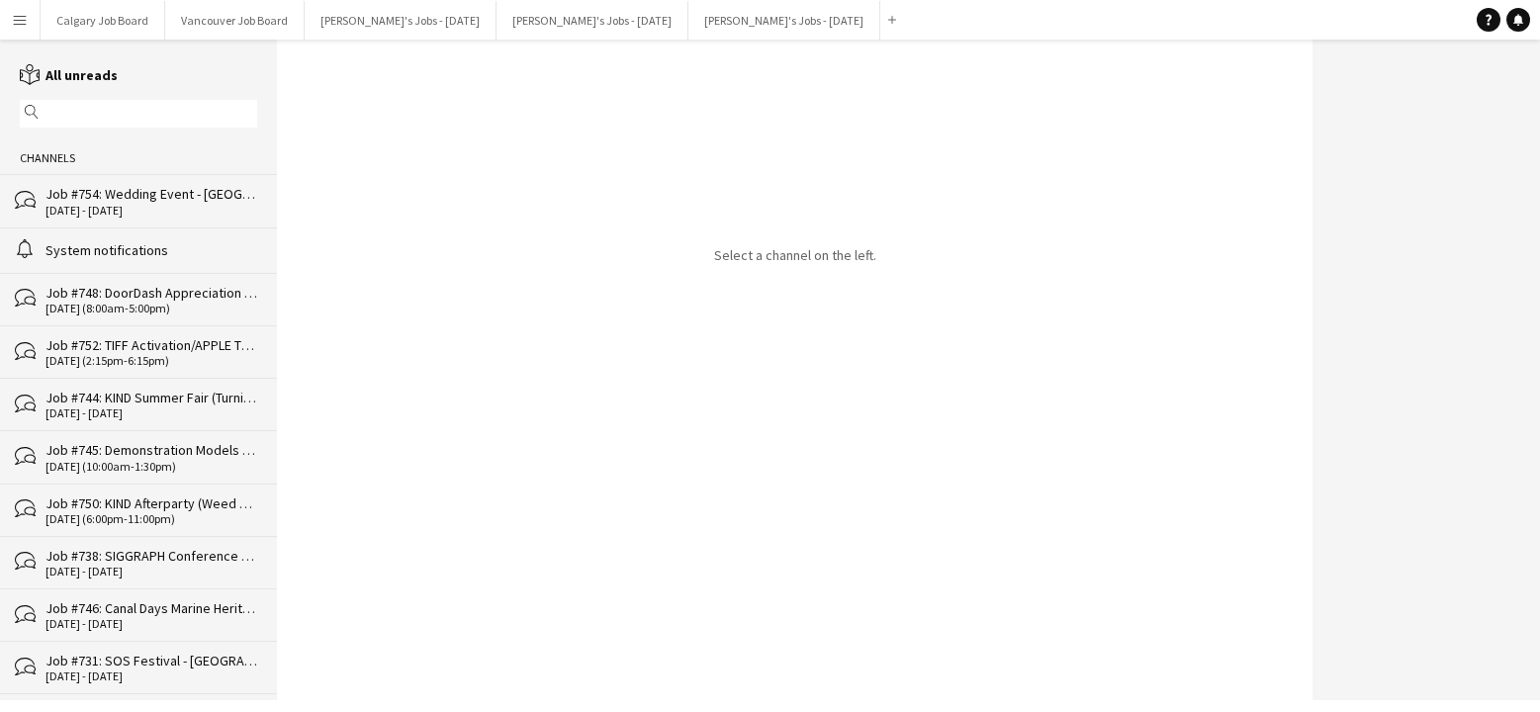
click at [202, 201] on div "Job #754: Wedding Event - [GEOGRAPHIC_DATA]" at bounding box center [152, 194] width 212 height 18
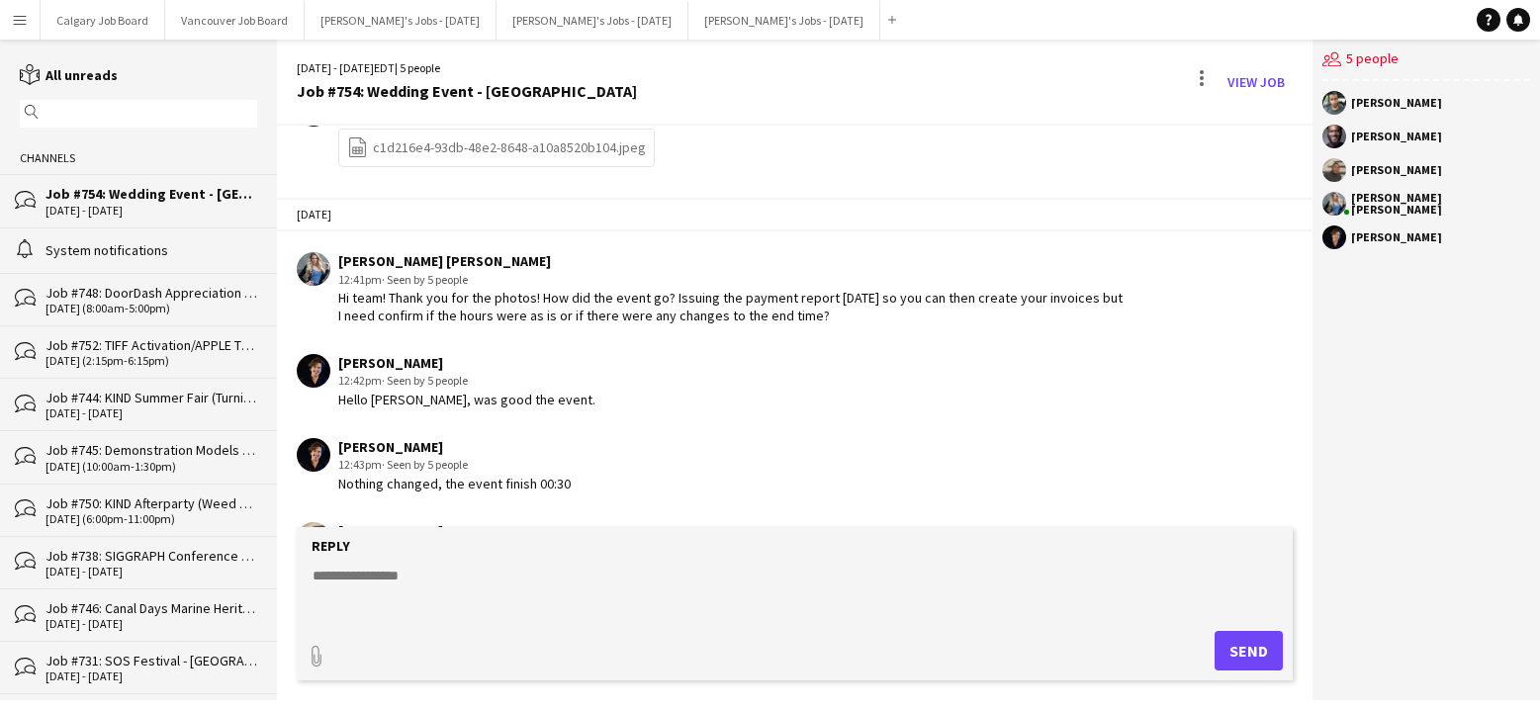
click at [198, 290] on div "Job #748: DoorDash Appreciation - [GEOGRAPHIC_DATA]" at bounding box center [152, 293] width 212 height 18
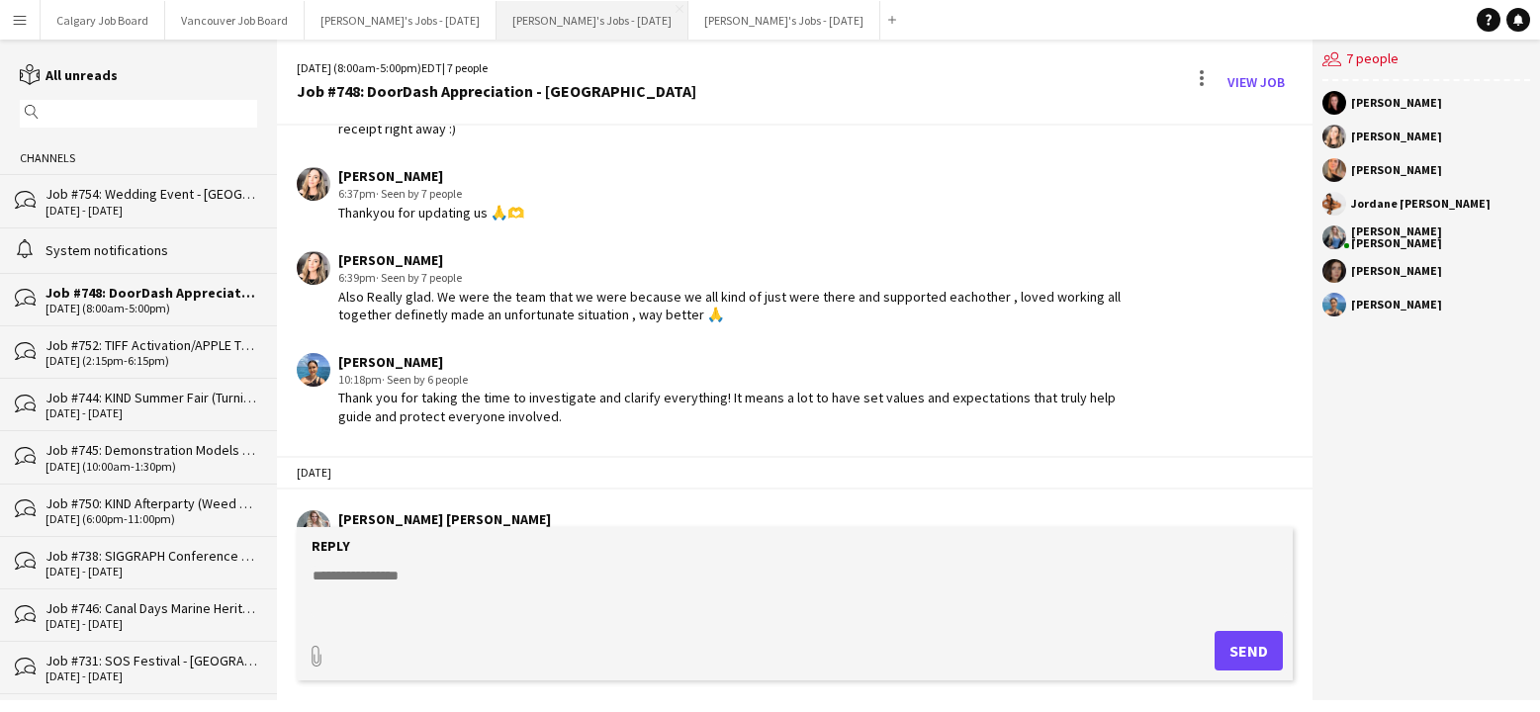
click at [587, 20] on button "Kirsten's Jobs - August 2025 Close" at bounding box center [593, 20] width 192 height 39
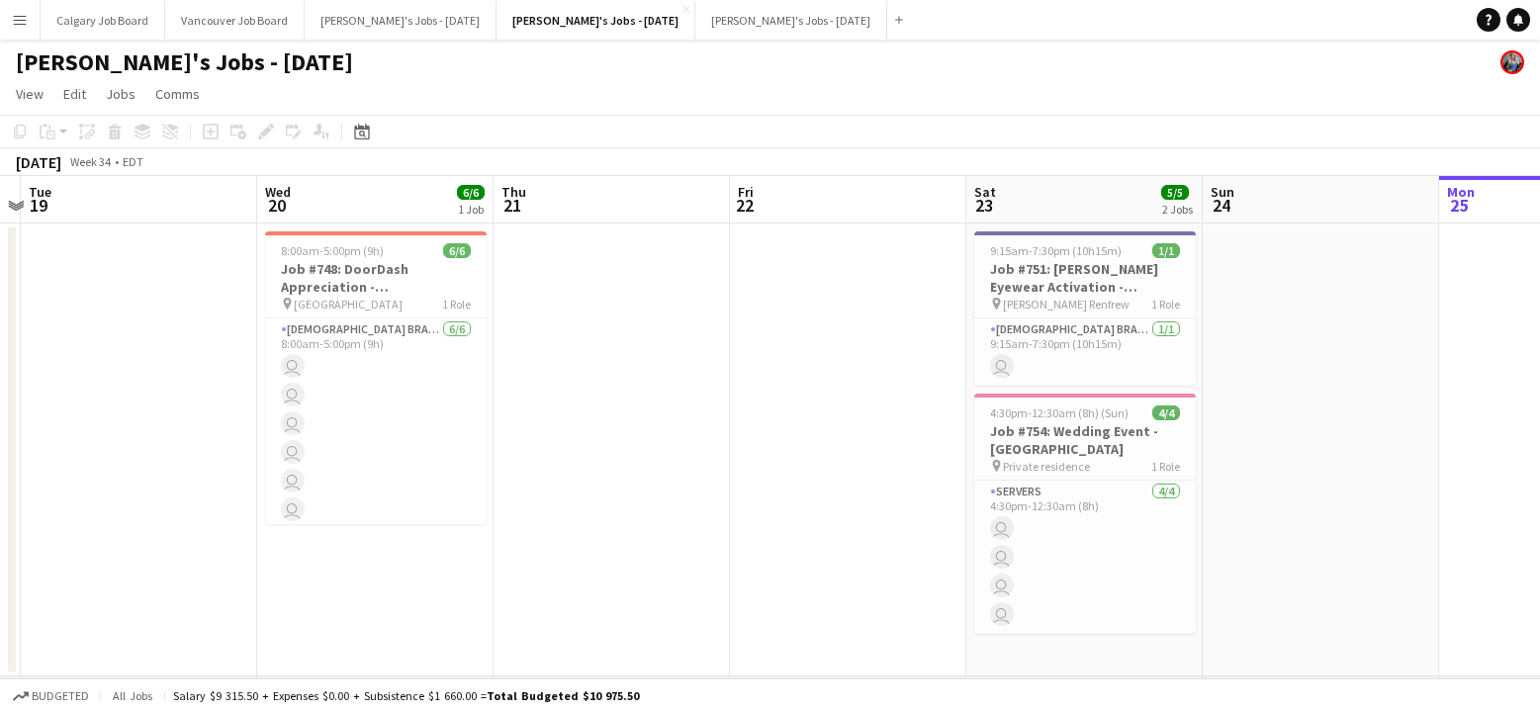
scroll to position [0, 615]
